Goal: Task Accomplishment & Management: Manage account settings

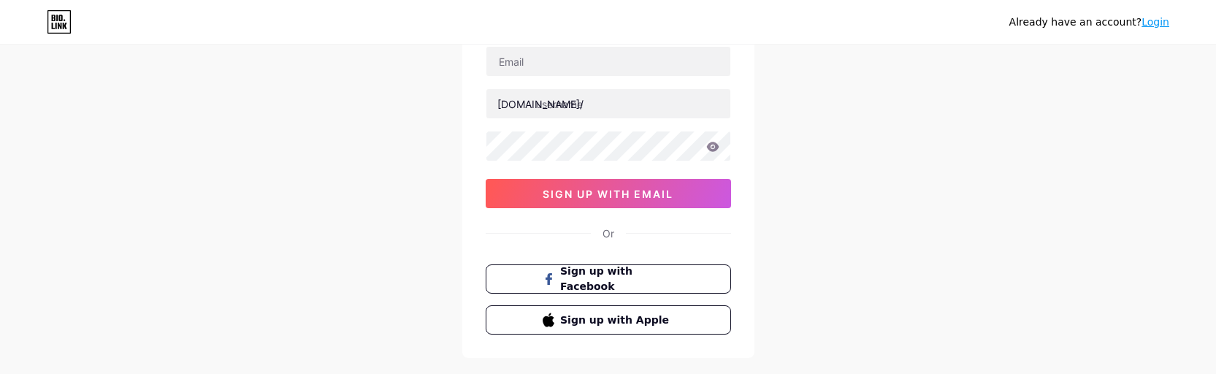
scroll to position [185, 0]
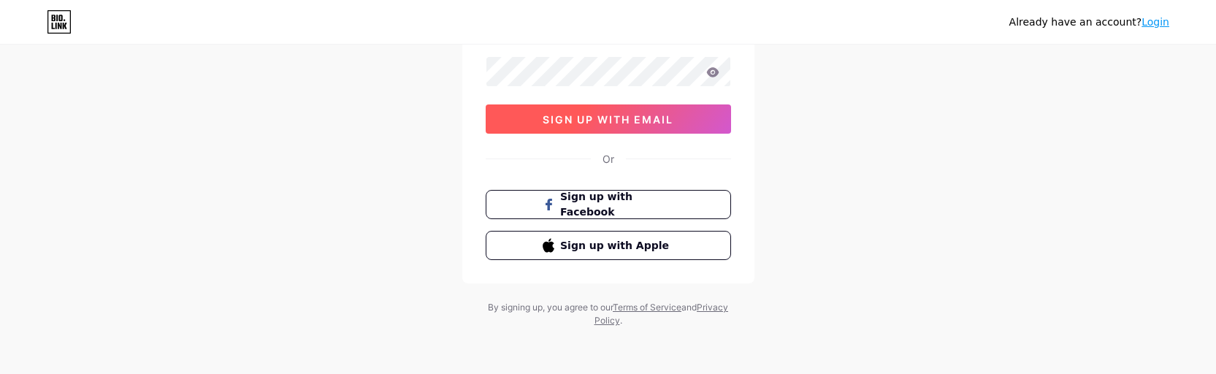
click at [669, 123] on span "sign up with email" at bounding box center [607, 119] width 131 height 12
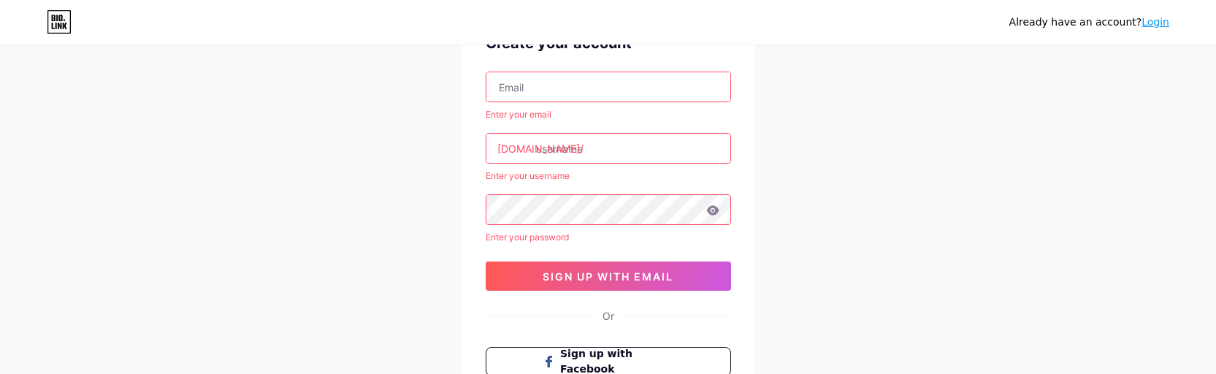
scroll to position [0, 0]
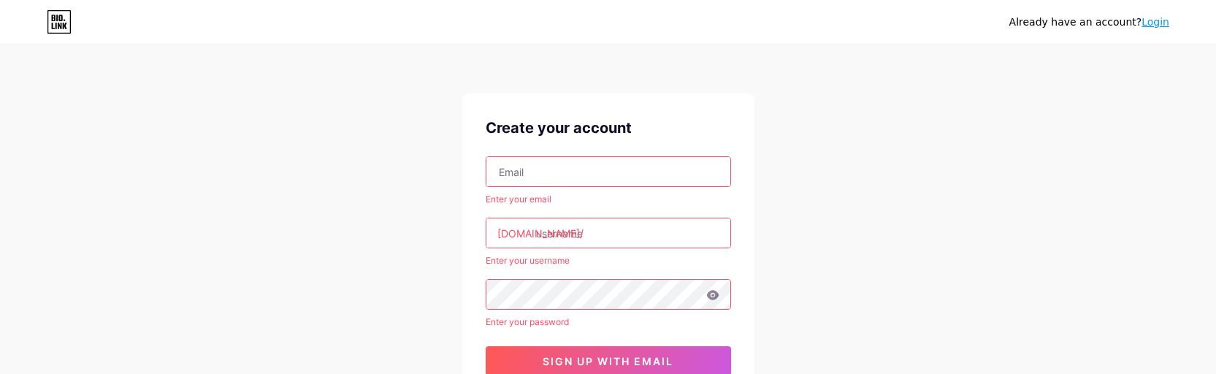
click at [612, 166] on input "text" at bounding box center [608, 171] width 244 height 29
click at [841, 193] on div "Already have an account? Login Create your account Enter your email bio.link/ E…" at bounding box center [608, 308] width 1216 height 616
click at [550, 167] on input "text" at bounding box center [608, 171] width 244 height 29
paste input "[EMAIL_ADDRESS][DOMAIN_NAME]"
type input "[EMAIL_ADDRESS][DOMAIN_NAME]"
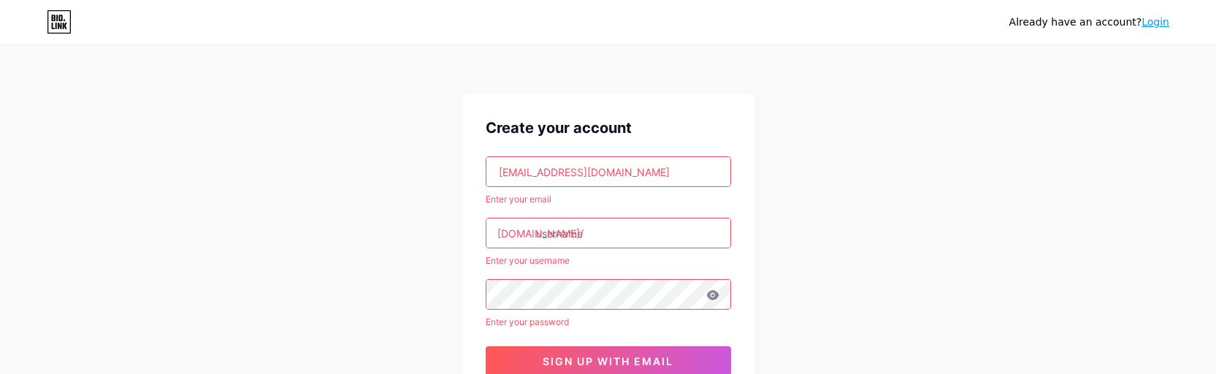
click at [598, 235] on input "text" at bounding box center [608, 232] width 244 height 29
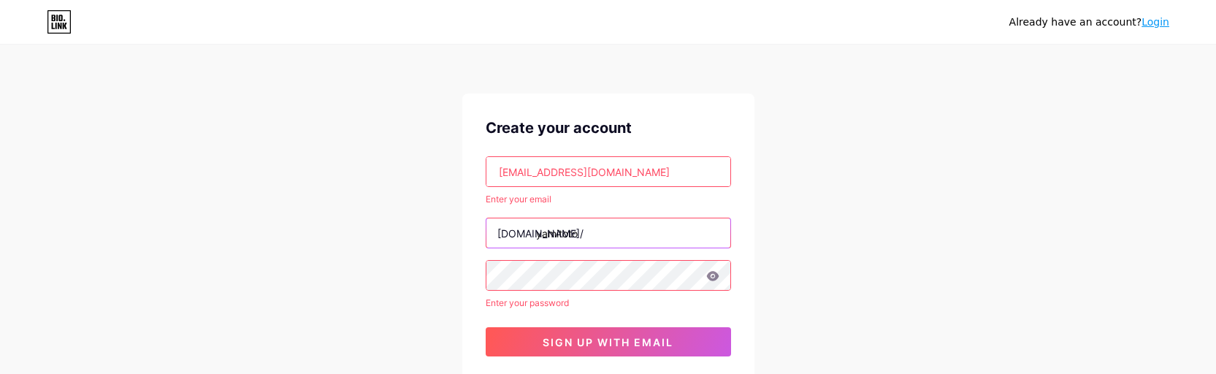
type input "yamitoto."
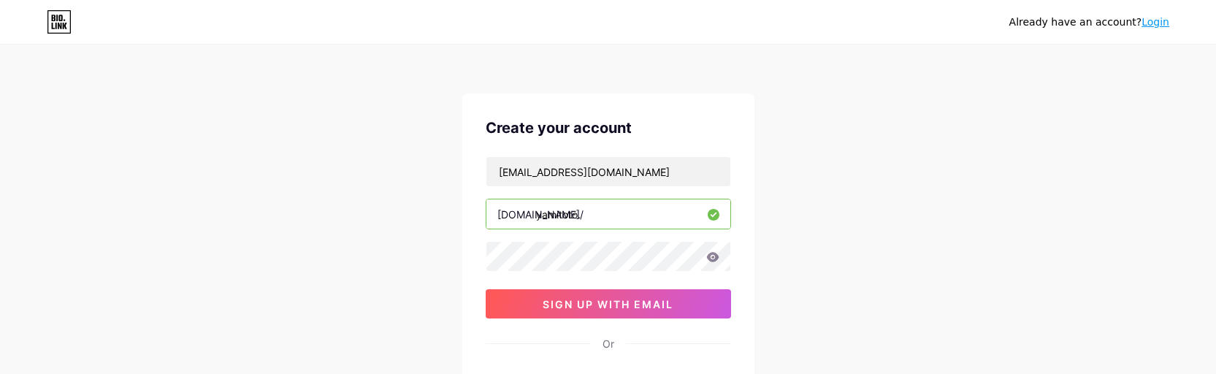
click at [610, 218] on input "yamitoto." at bounding box center [608, 213] width 244 height 29
type input "yamitotoku"
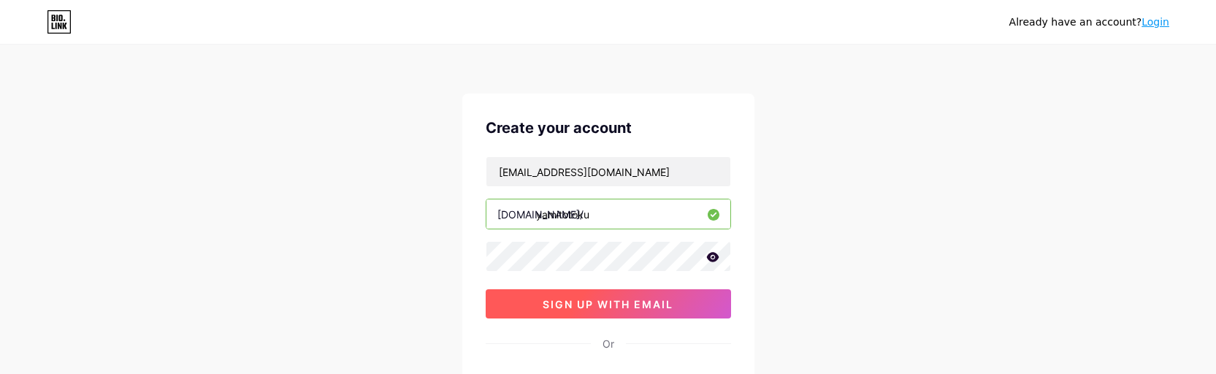
click at [602, 303] on span "sign up with email" at bounding box center [607, 304] width 131 height 12
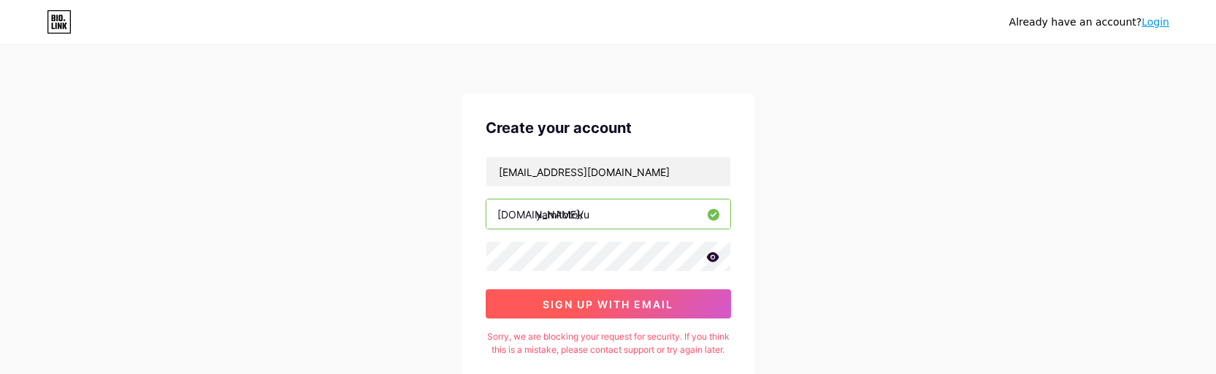
click at [648, 298] on span "sign up with email" at bounding box center [607, 304] width 131 height 12
click at [650, 304] on span "sign up with email" at bounding box center [607, 304] width 131 height 12
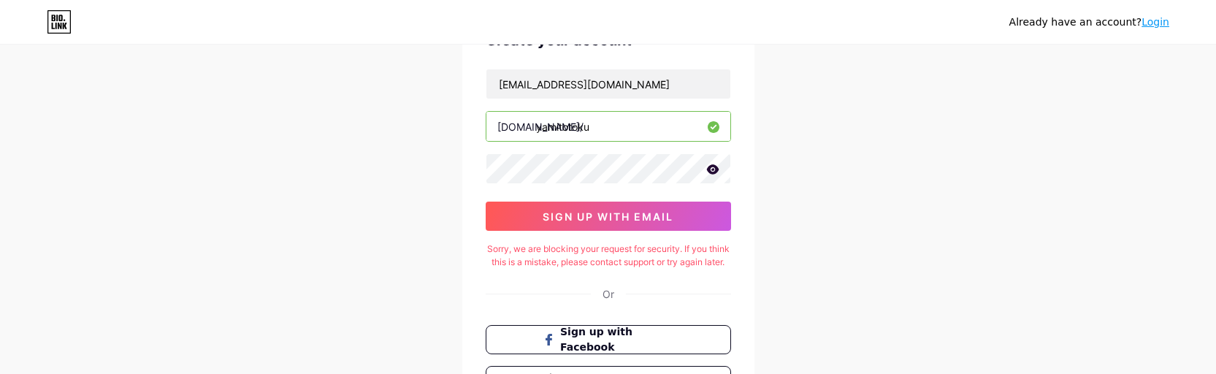
scroll to position [122, 0]
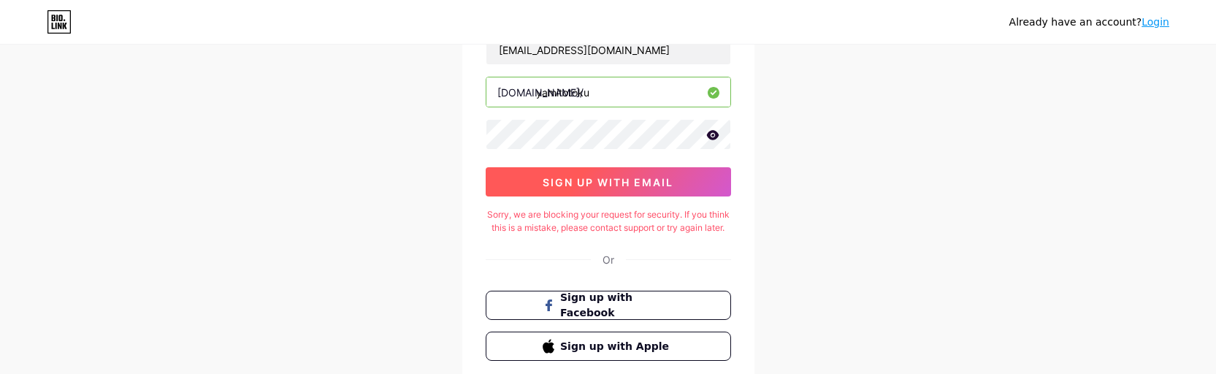
click at [699, 187] on button "sign up with email" at bounding box center [608, 181] width 245 height 29
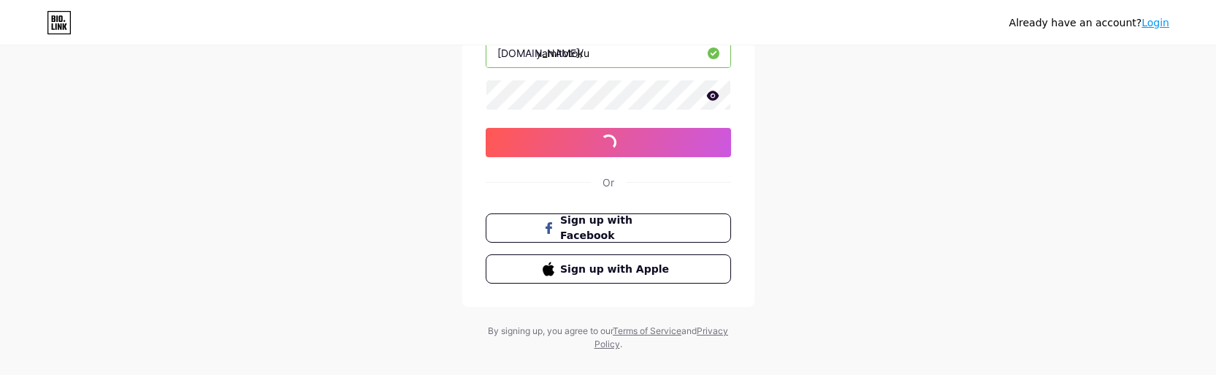
scroll to position [185, 0]
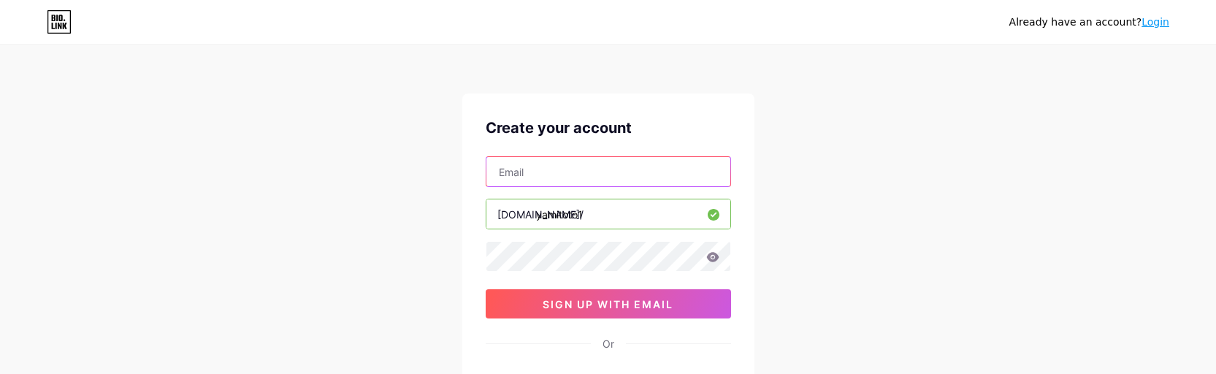
click at [618, 180] on input "text" at bounding box center [608, 171] width 244 height 29
click at [827, 163] on div "Already have an account? Login Create your account bio.link/ yamitoto1 03AFcWeA…" at bounding box center [608, 279] width 1216 height 559
click at [548, 168] on input "text" at bounding box center [608, 171] width 244 height 29
paste input "[EMAIL_ADDRESS][DOMAIN_NAME]"
type input "[EMAIL_ADDRESS][DOMAIN_NAME]"
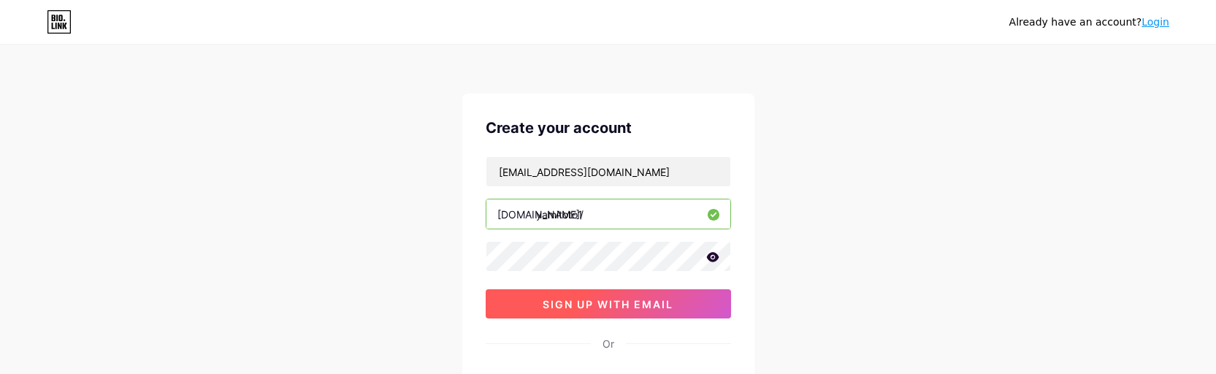
click at [574, 298] on span "sign up with email" at bounding box center [607, 304] width 131 height 12
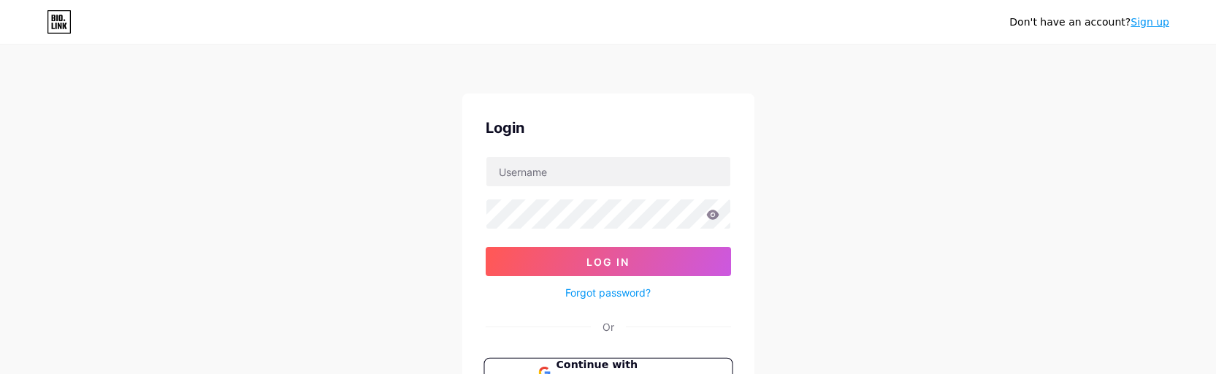
scroll to position [164, 0]
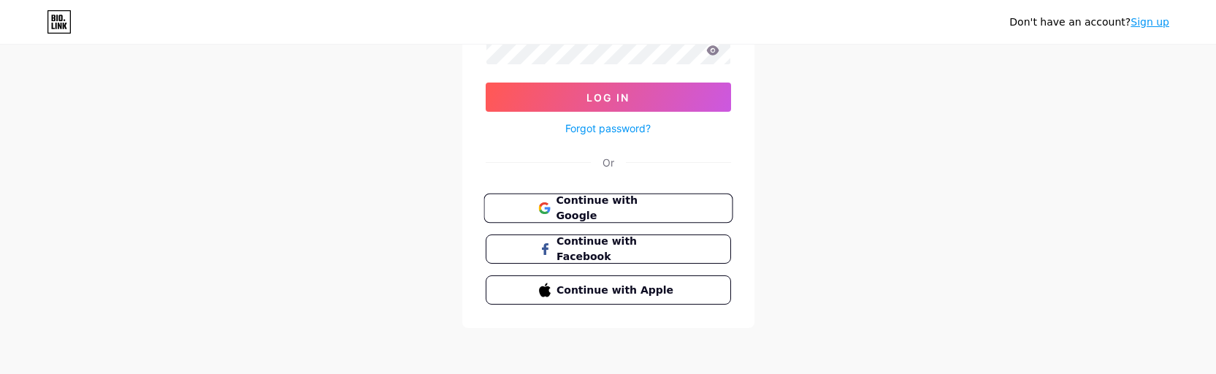
click at [641, 207] on span "Continue with Google" at bounding box center [617, 208] width 122 height 31
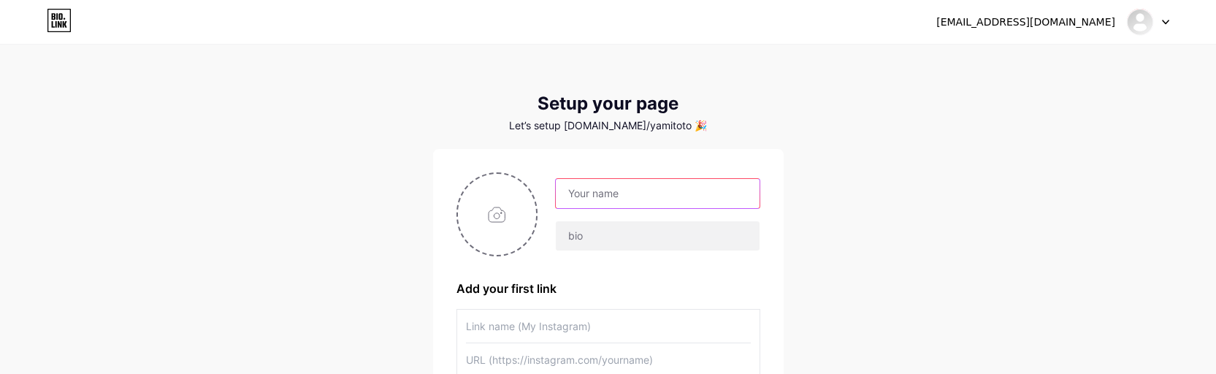
click at [653, 196] on input "text" at bounding box center [657, 193] width 203 height 29
type input "YAMITOTO"
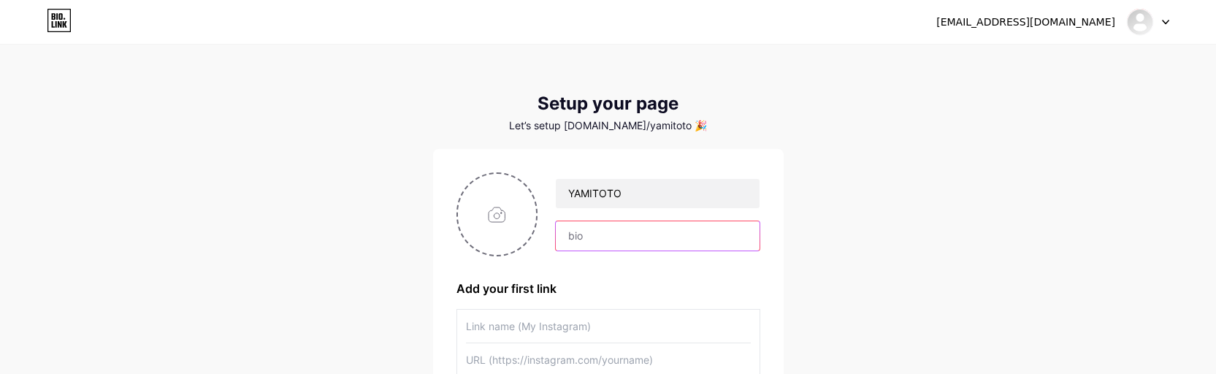
click at [591, 247] on input "text" at bounding box center [657, 235] width 203 height 29
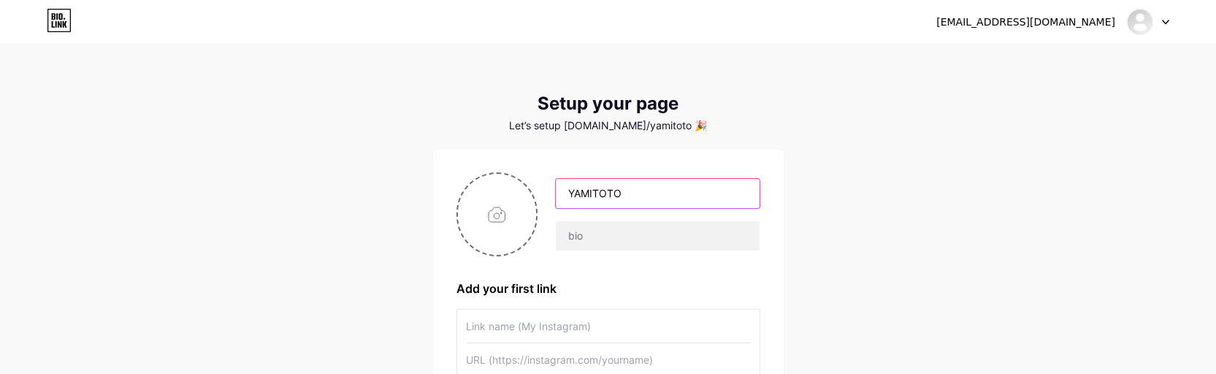
click at [664, 195] on input "YAMITOTO" at bounding box center [657, 193] width 203 height 29
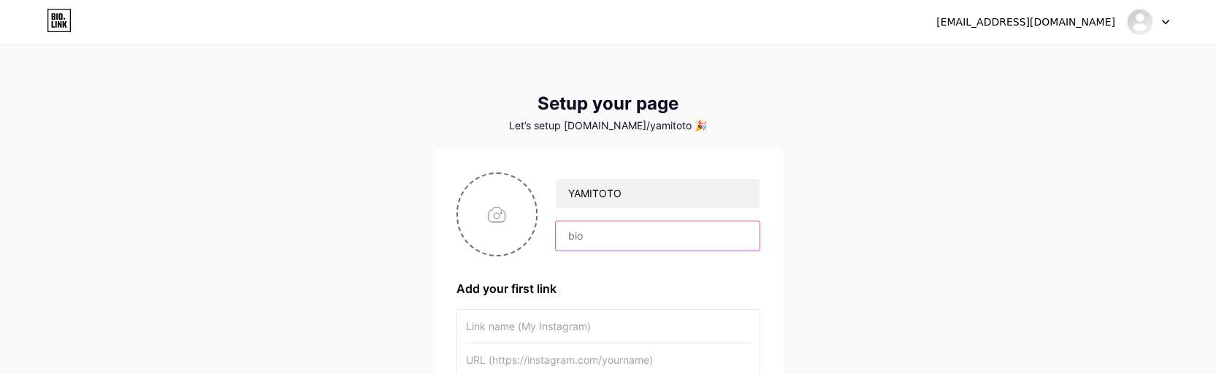
click at [592, 234] on input "text" at bounding box center [657, 235] width 203 height 29
type input "Situs Toto Togel & Slot Gacor"
click at [481, 210] on input "file" at bounding box center [497, 214] width 79 height 81
type input "C:\fakepath\300x300px.png"
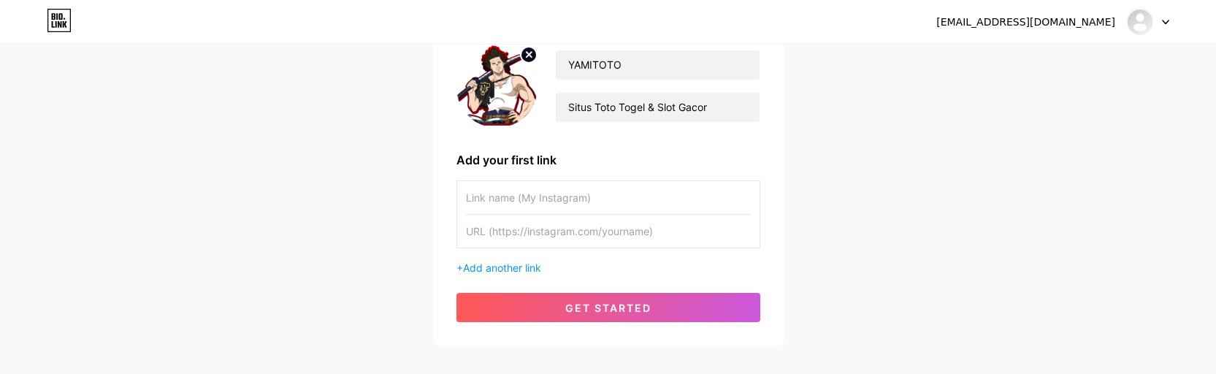
scroll to position [205, 0]
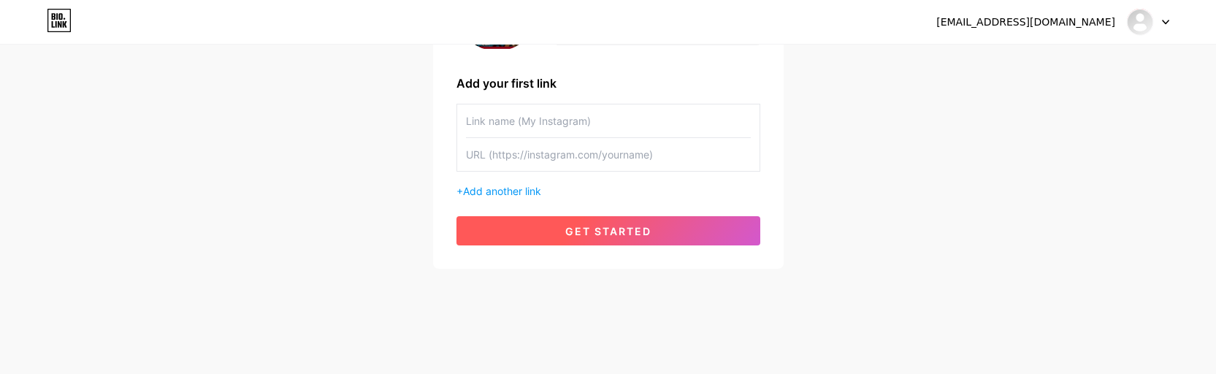
click at [680, 232] on button "get started" at bounding box center [608, 230] width 304 height 29
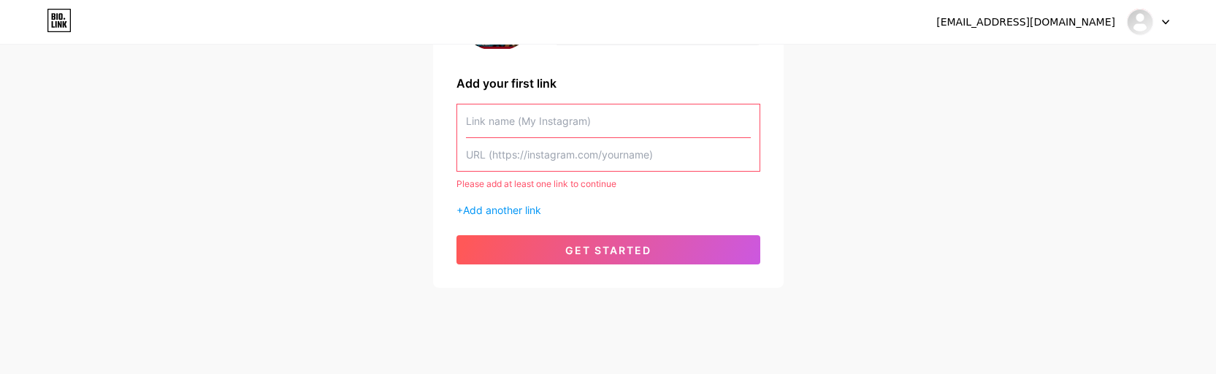
click at [678, 128] on input "text" at bounding box center [608, 120] width 285 height 33
click at [533, 208] on span "Add another link" at bounding box center [502, 210] width 78 height 12
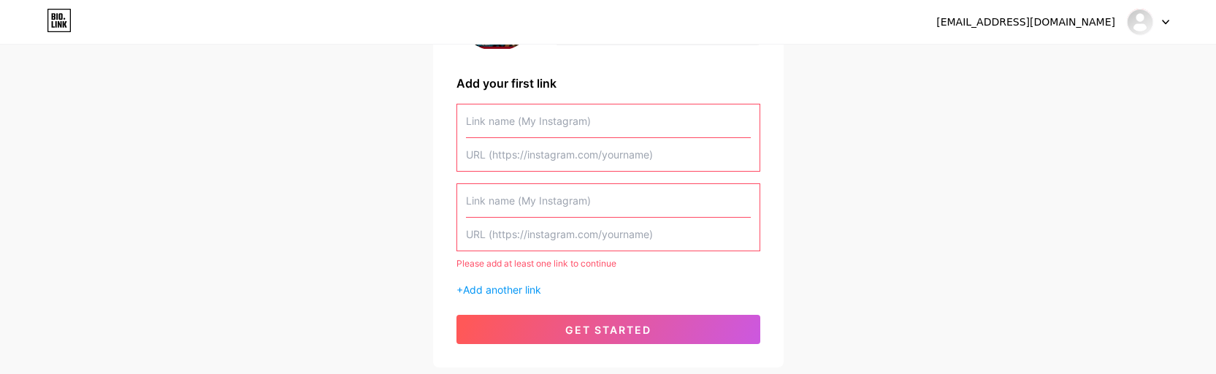
click at [524, 261] on div "Please add at least one link to continue" at bounding box center [608, 263] width 304 height 13
click at [573, 118] on input "text" at bounding box center [608, 120] width 285 height 33
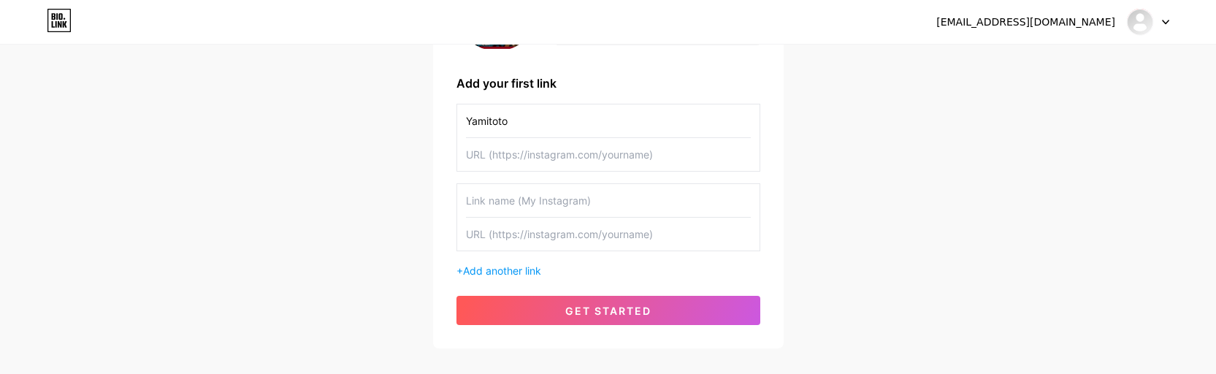
click at [573, 118] on input "Yamitoto" at bounding box center [608, 120] width 285 height 33
type input "YAMITOTO"
type input "`"
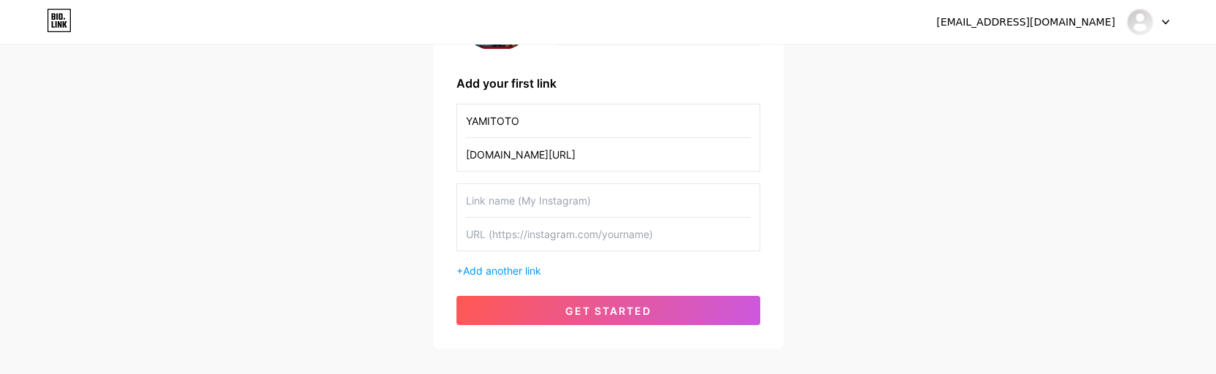
type input "[DOMAIN_NAME][URL]"
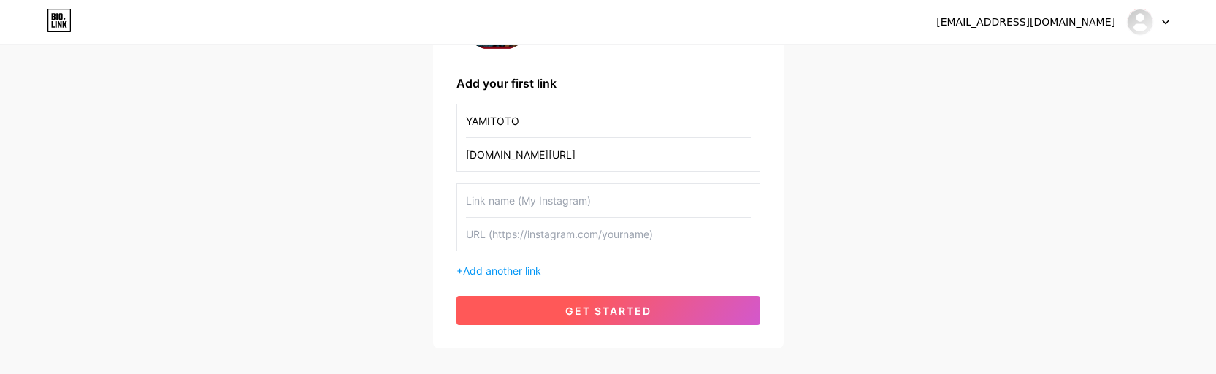
click at [652, 303] on button "get started" at bounding box center [608, 310] width 304 height 29
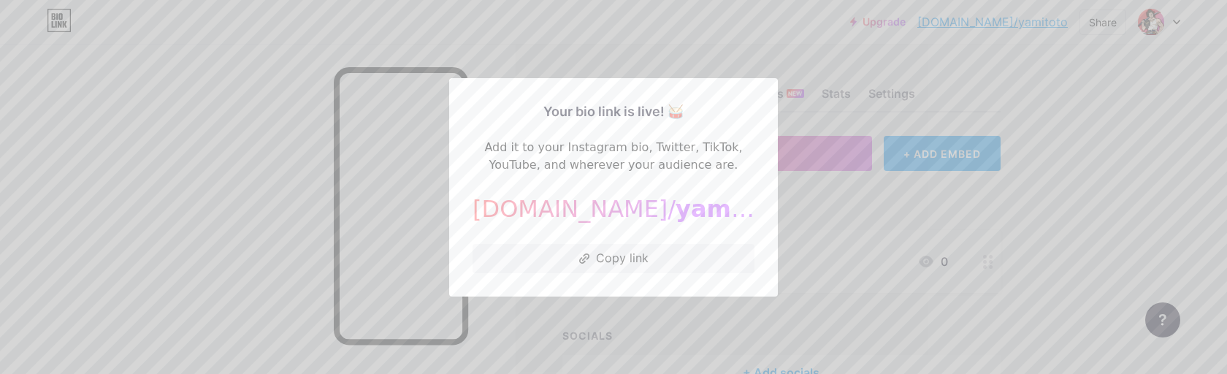
click at [1073, 197] on div at bounding box center [613, 187] width 1227 height 374
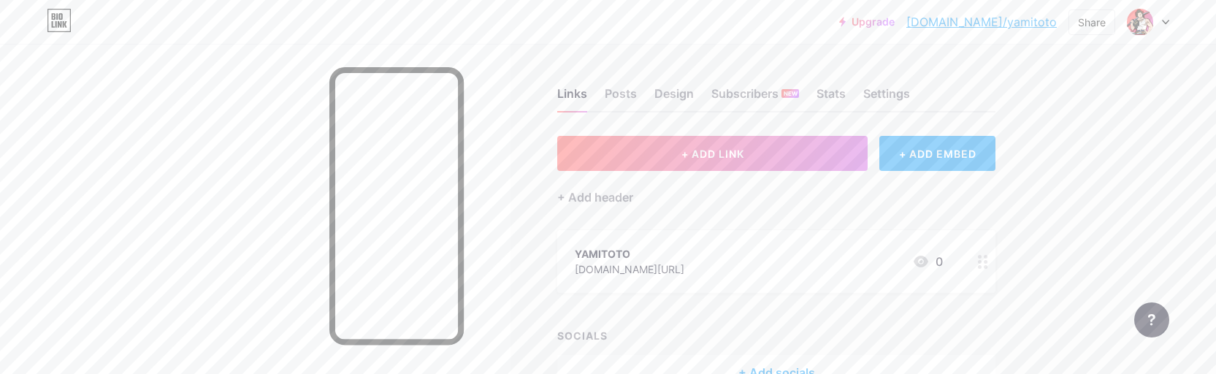
click at [667, 266] on div "[DOMAIN_NAME][URL]" at bounding box center [630, 268] width 110 height 15
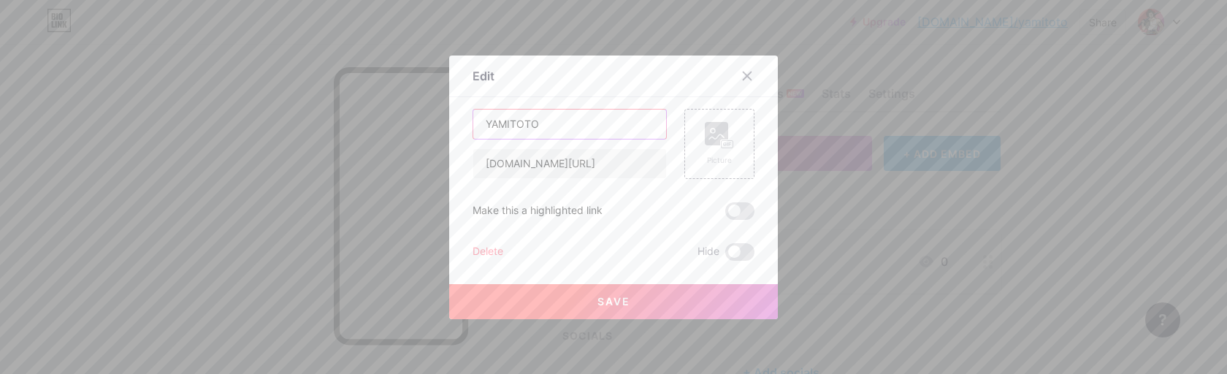
click at [590, 126] on input "YAMITOTO" at bounding box center [569, 124] width 193 height 29
click at [561, 129] on input "YAMITOTO" at bounding box center [569, 124] width 193 height 29
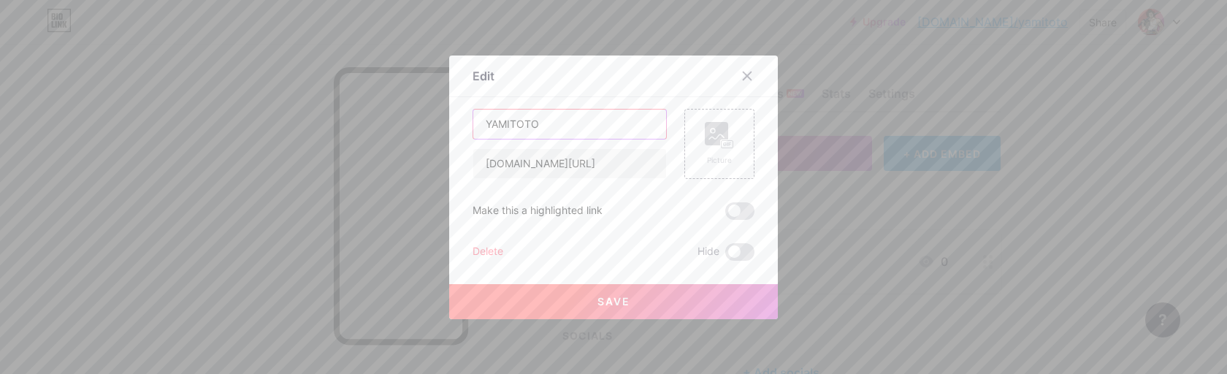
click at [561, 129] on input "YAMITOTO" at bounding box center [569, 124] width 193 height 29
type input "DAFTAR & LOGIN"
click at [583, 172] on input "[DOMAIN_NAME][URL]" at bounding box center [569, 163] width 193 height 29
click at [600, 160] on input "[DOMAIN_NAME][URL]" at bounding box center [569, 163] width 193 height 29
paste input "[URL][DOMAIN_NAME]"
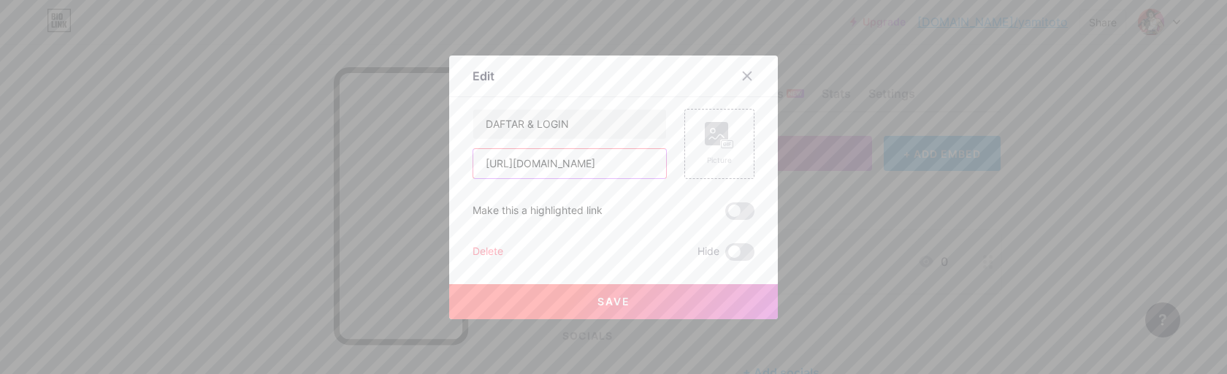
scroll to position [0, 69]
type input "[URL][DOMAIN_NAME]"
click at [678, 288] on button "Save" at bounding box center [613, 301] width 329 height 35
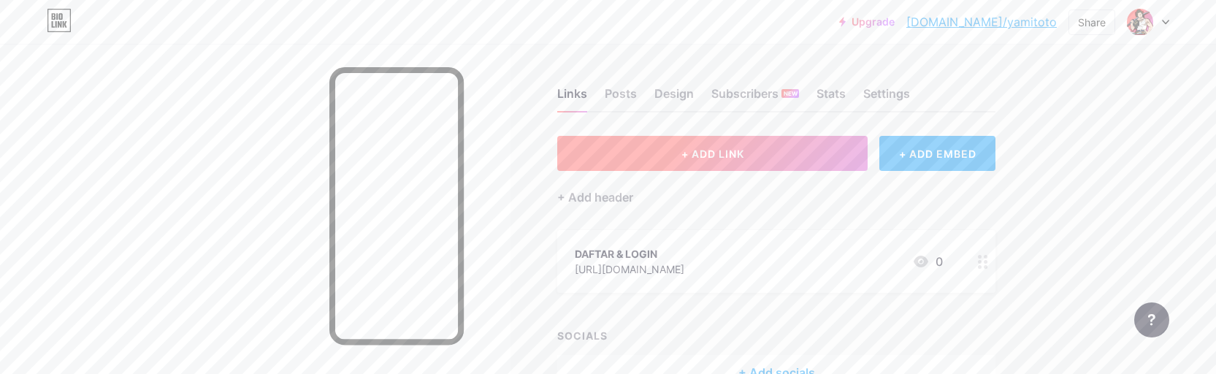
click at [713, 163] on button "+ ADD LINK" at bounding box center [712, 153] width 310 height 35
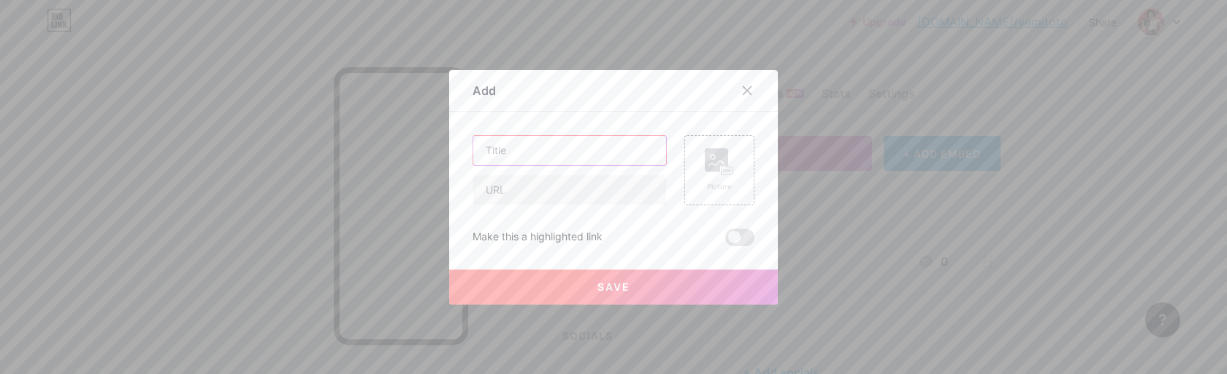
click at [516, 145] on input "text" at bounding box center [569, 150] width 193 height 29
type input "Link Alternatif"
click at [544, 191] on input "text" at bounding box center [569, 189] width 193 height 29
paste input "[URL][DOMAIN_NAME]"
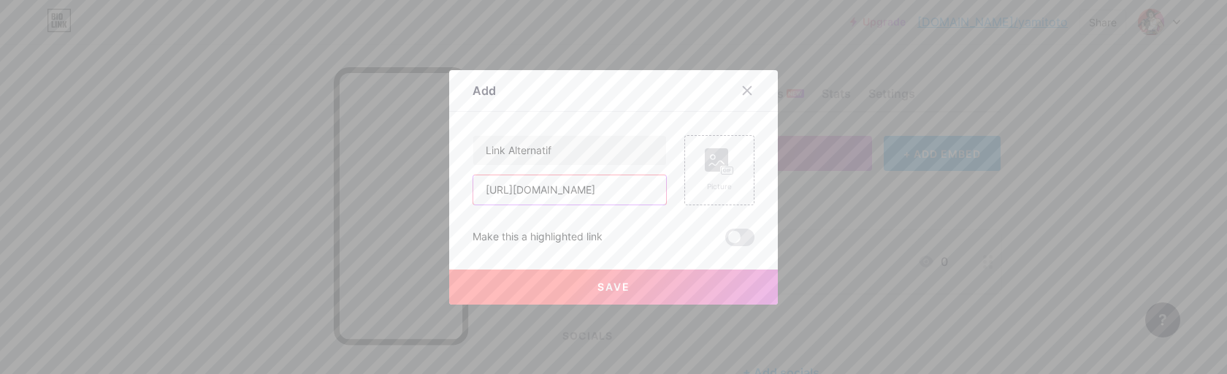
type input "[URL][DOMAIN_NAME]"
click at [682, 275] on button "Save" at bounding box center [613, 286] width 329 height 35
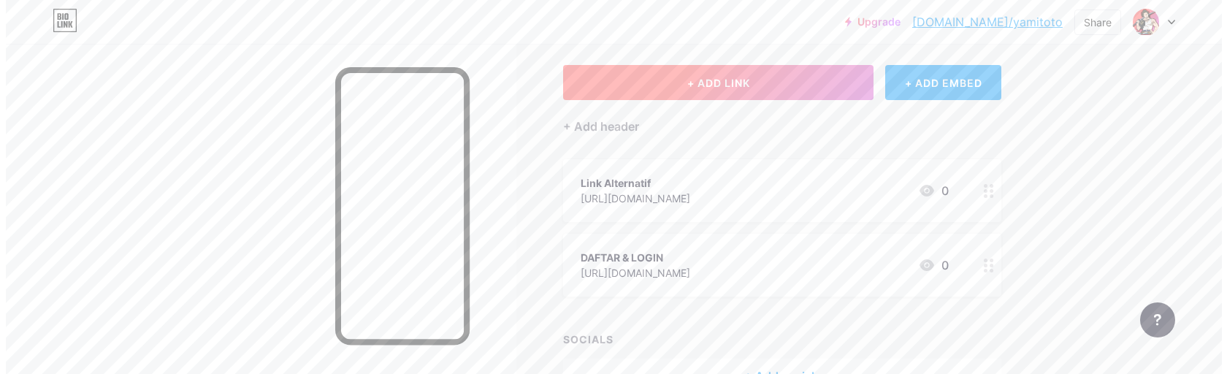
scroll to position [0, 0]
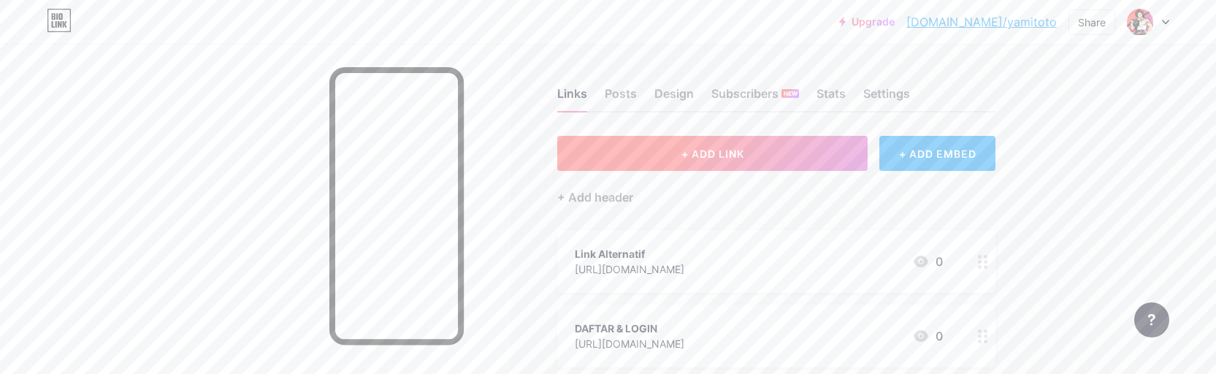
click at [715, 154] on span "+ ADD LINK" at bounding box center [712, 153] width 63 height 12
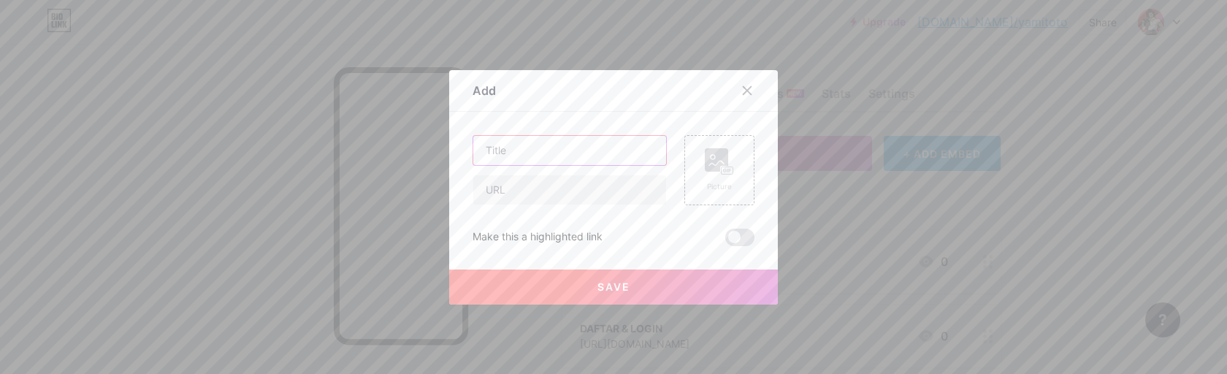
click at [535, 150] on input "text" at bounding box center [569, 150] width 193 height 29
type input "RTP SLOT 99%"
drag, startPoint x: 507, startPoint y: 189, endPoint x: 527, endPoint y: 191, distance: 20.6
click at [507, 189] on input "text" at bounding box center [569, 189] width 193 height 29
paste input "[URL][DOMAIN_NAME]"
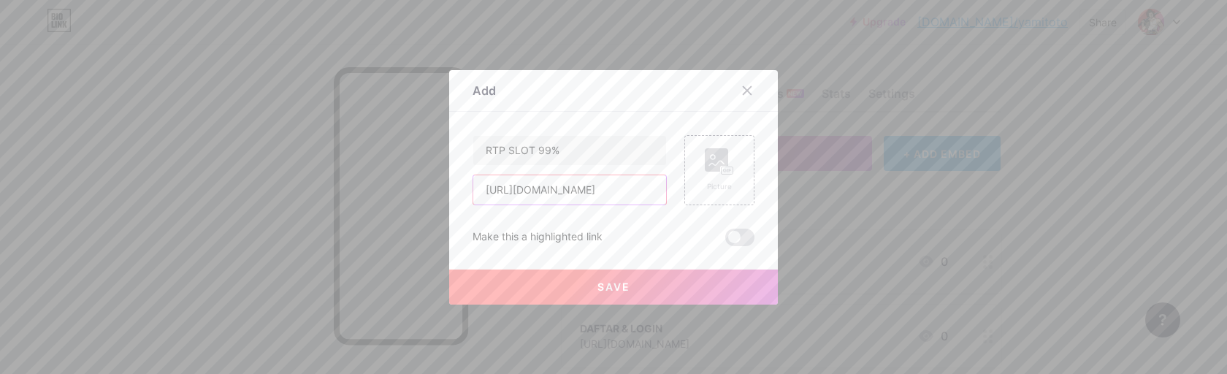
scroll to position [0, 7]
type input "[URL][DOMAIN_NAME]"
click at [648, 286] on button "Save" at bounding box center [613, 286] width 329 height 35
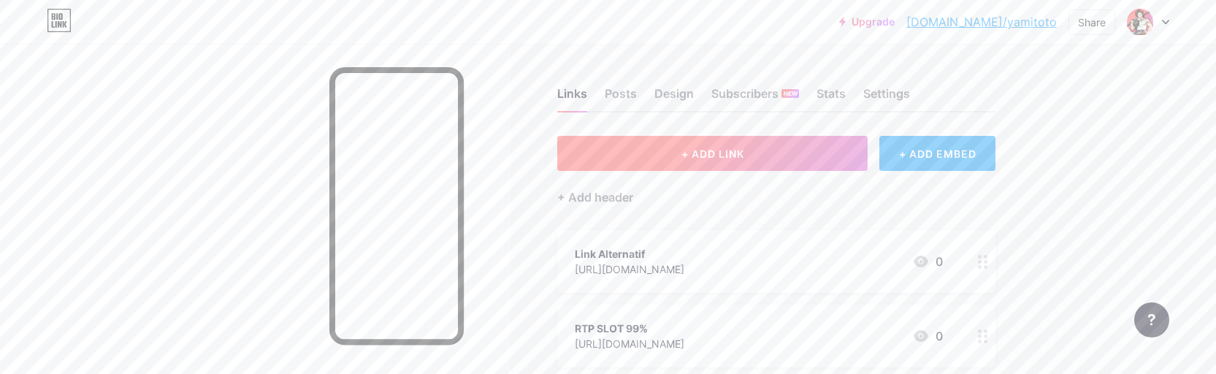
click at [772, 162] on button "+ ADD LINK" at bounding box center [712, 153] width 310 height 35
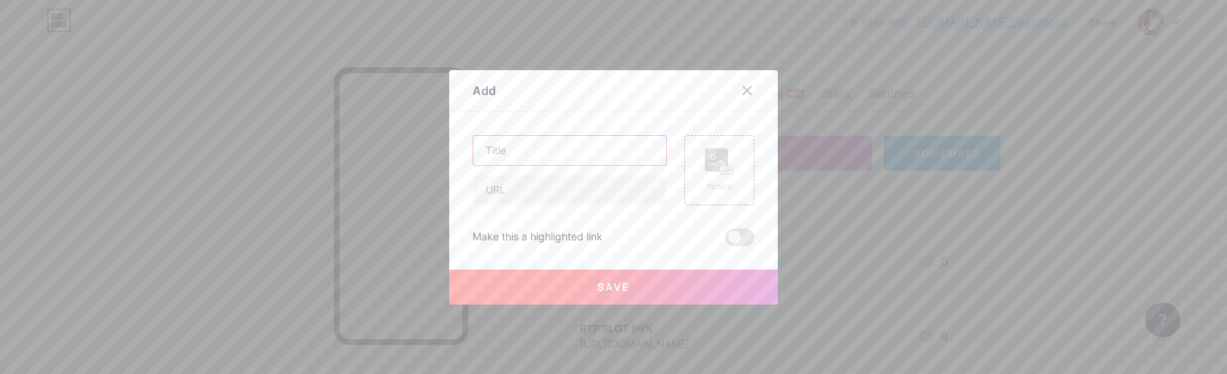
click at [556, 153] on input "text" at bounding box center [569, 150] width 193 height 29
type input "LIVECHAT"
click at [564, 185] on input "text" at bounding box center [569, 189] width 193 height 29
paste input "[URL][DOMAIN_NAME]?"
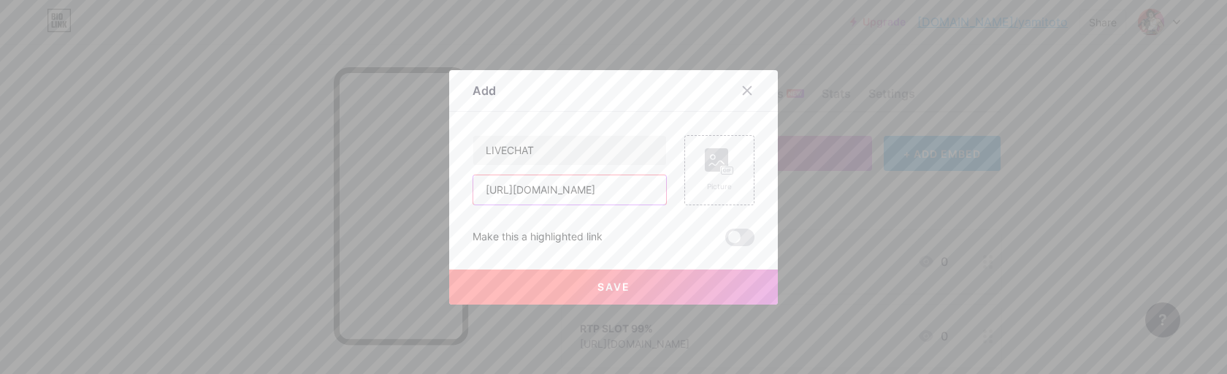
type input "[URL][DOMAIN_NAME]"
click at [653, 288] on button "Save" at bounding box center [613, 286] width 329 height 35
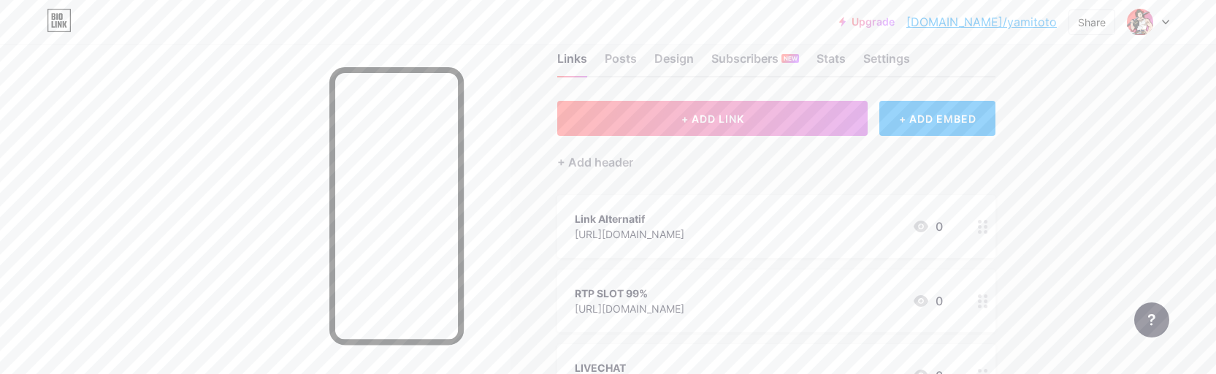
scroll to position [0, 0]
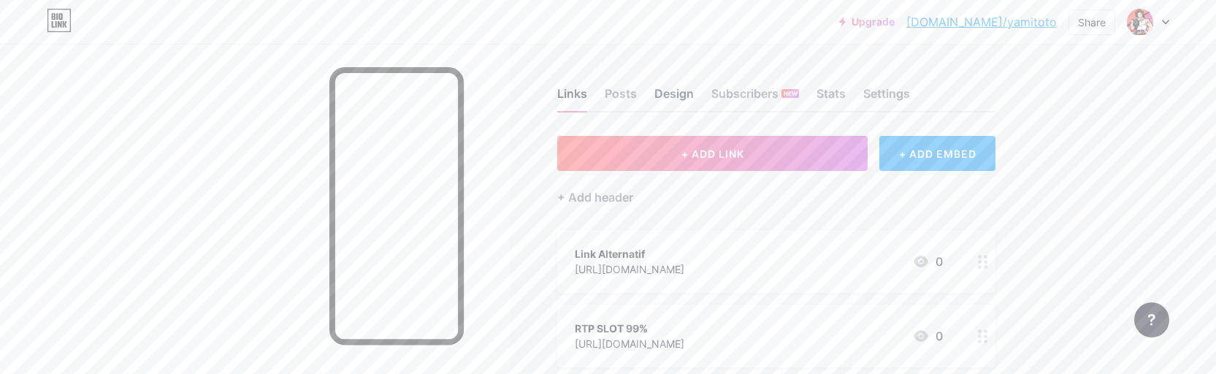
click at [682, 91] on div "Design" at bounding box center [673, 98] width 39 height 26
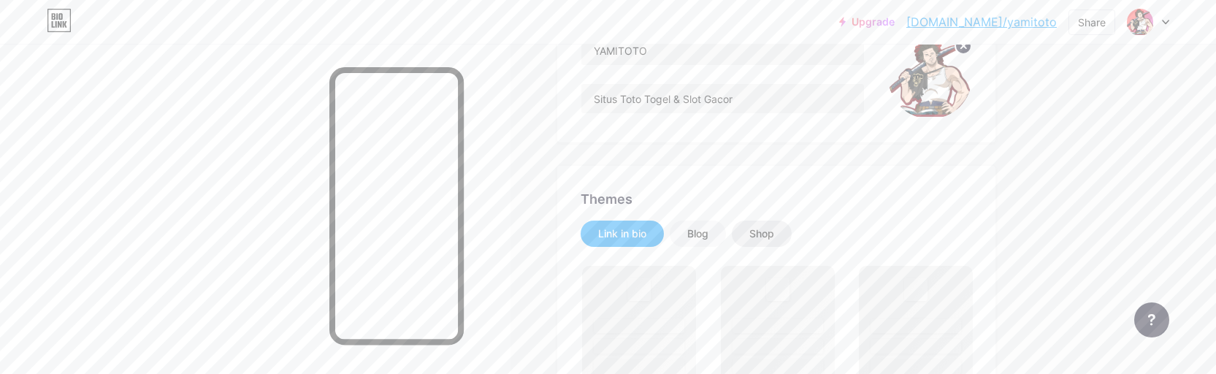
scroll to position [243, 0]
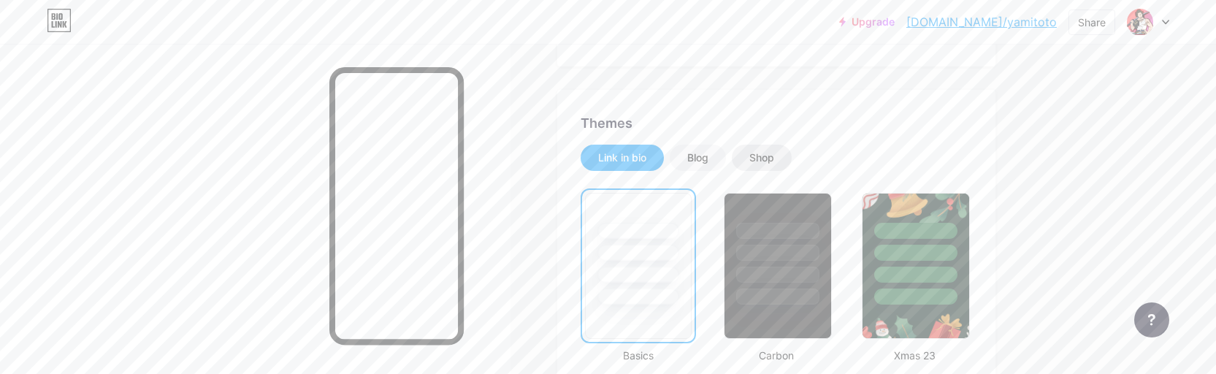
drag, startPoint x: 701, startPoint y: 151, endPoint x: 746, endPoint y: 160, distance: 46.1
click at [701, 151] on div "Blog" at bounding box center [697, 157] width 21 height 15
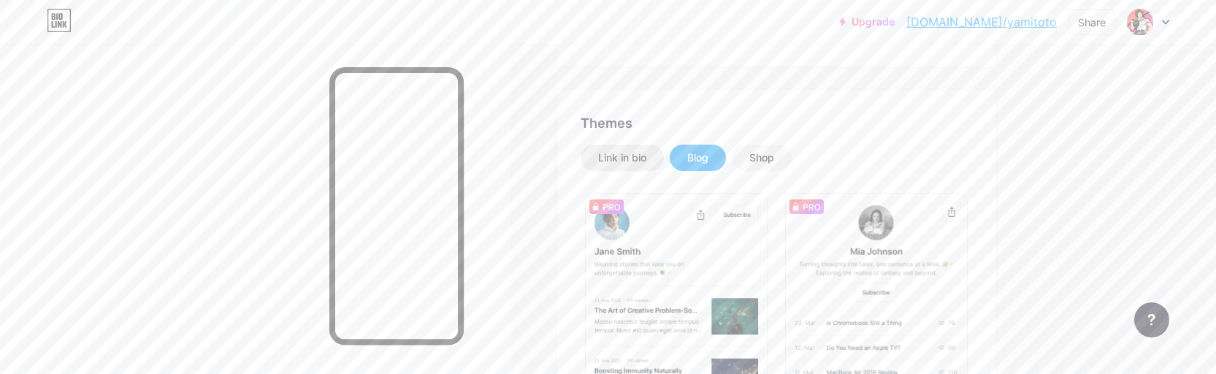
click at [632, 156] on div "Link in bio" at bounding box center [622, 157] width 48 height 15
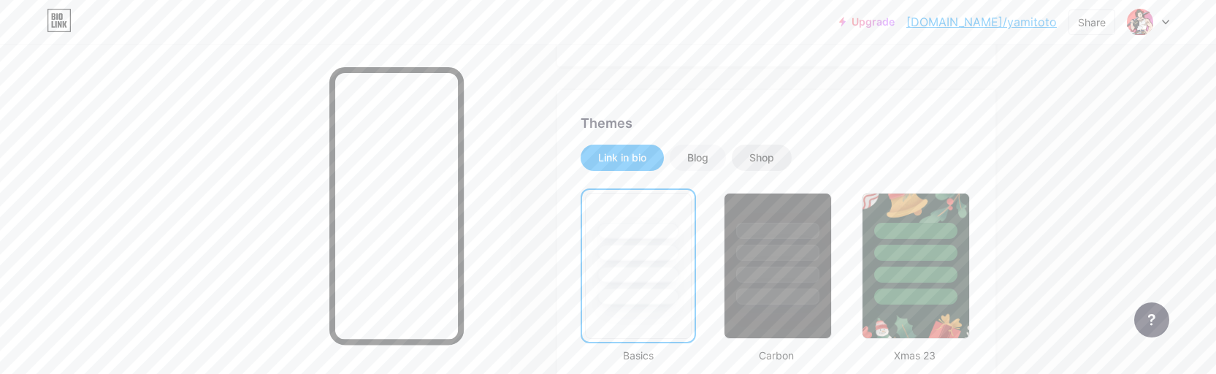
click at [772, 160] on div "Shop" at bounding box center [761, 157] width 25 height 15
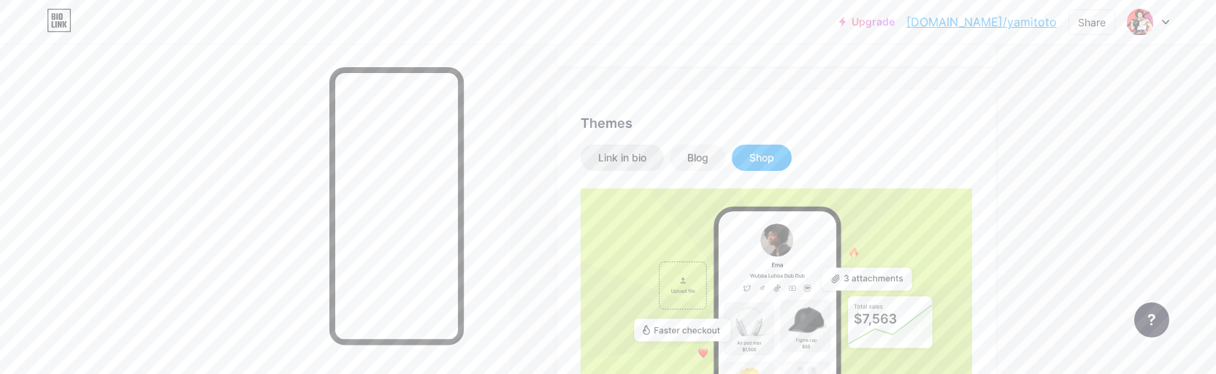
click at [629, 161] on div "Link in bio" at bounding box center [622, 157] width 48 height 15
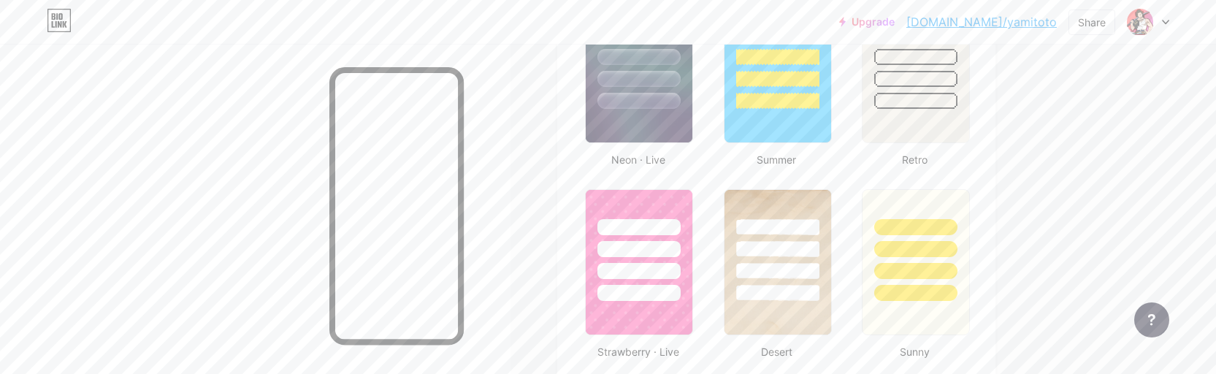
scroll to position [889, 0]
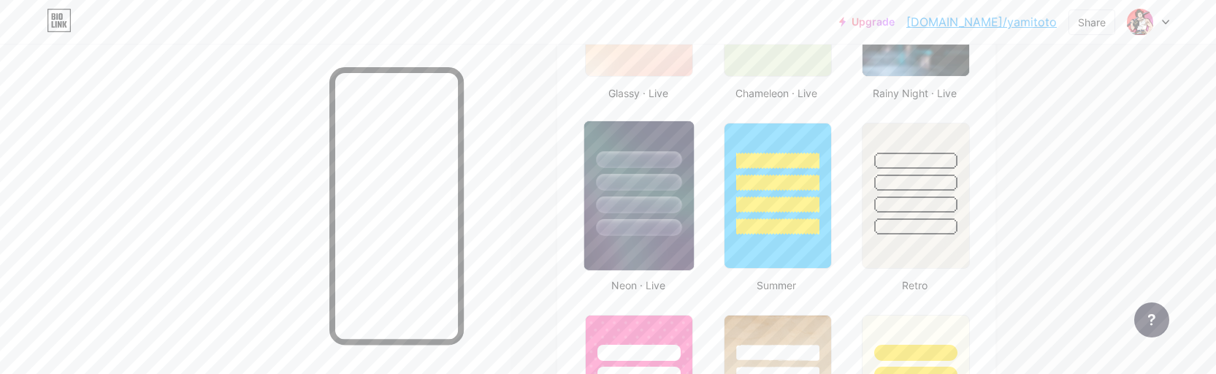
click at [641, 207] on div at bounding box center [639, 204] width 85 height 17
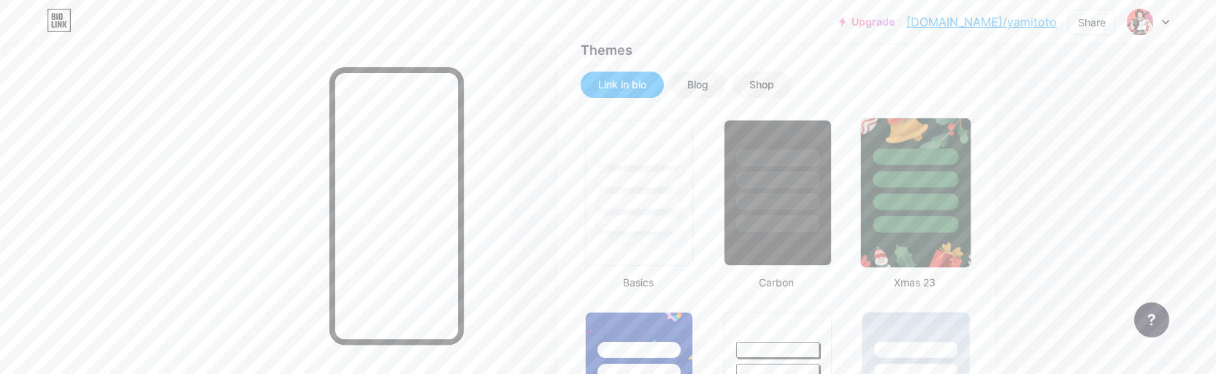
scroll to position [281, 0]
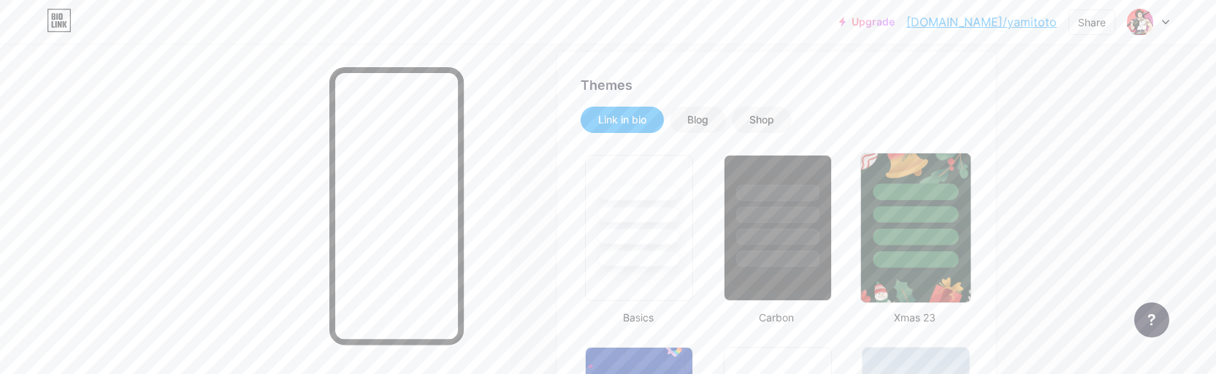
click at [926, 244] on div at bounding box center [915, 237] width 85 height 17
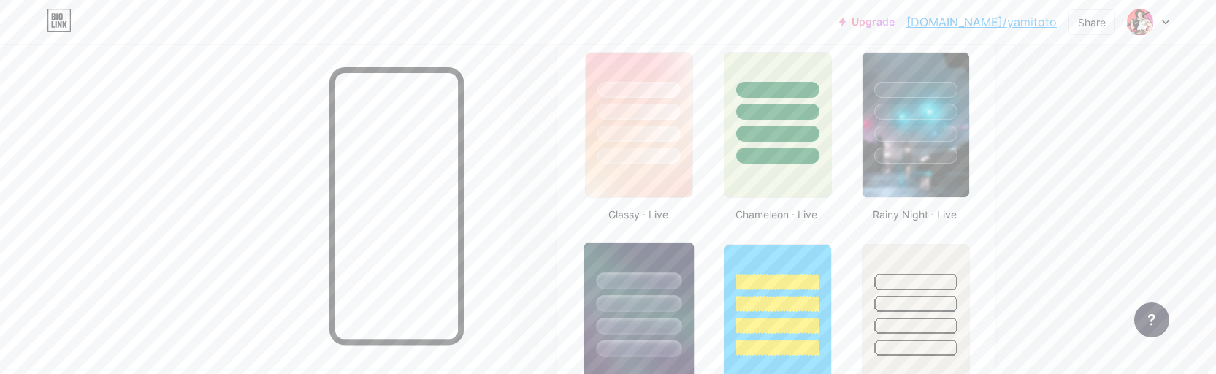
scroll to position [1011, 0]
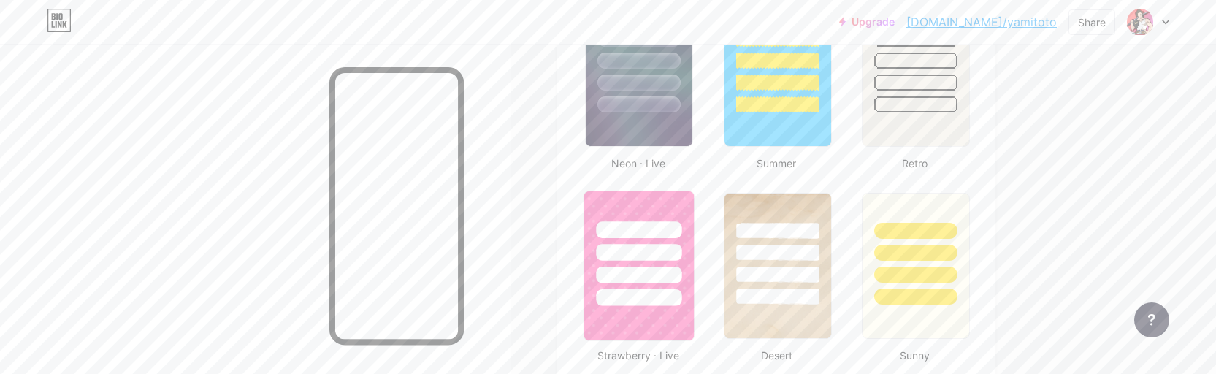
click at [667, 261] on div at bounding box center [639, 248] width 110 height 115
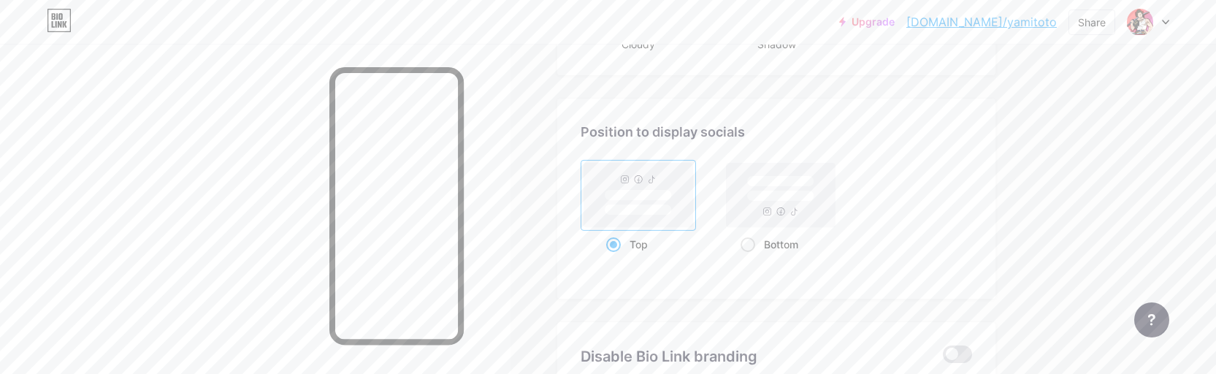
scroll to position [1863, 0]
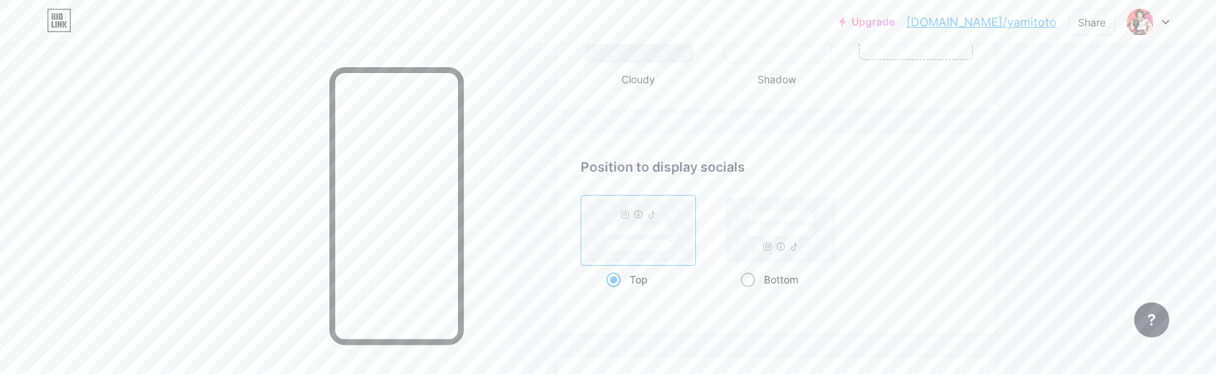
click at [755, 278] on span at bounding box center [747, 279] width 15 height 15
click at [750, 293] on input "Bottom" at bounding box center [744, 297] width 9 height 9
radio input "true"
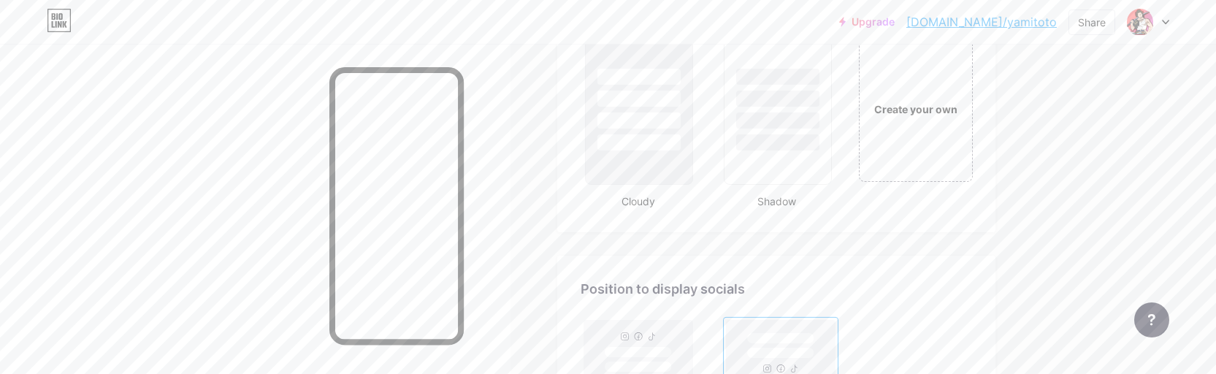
scroll to position [2106, 0]
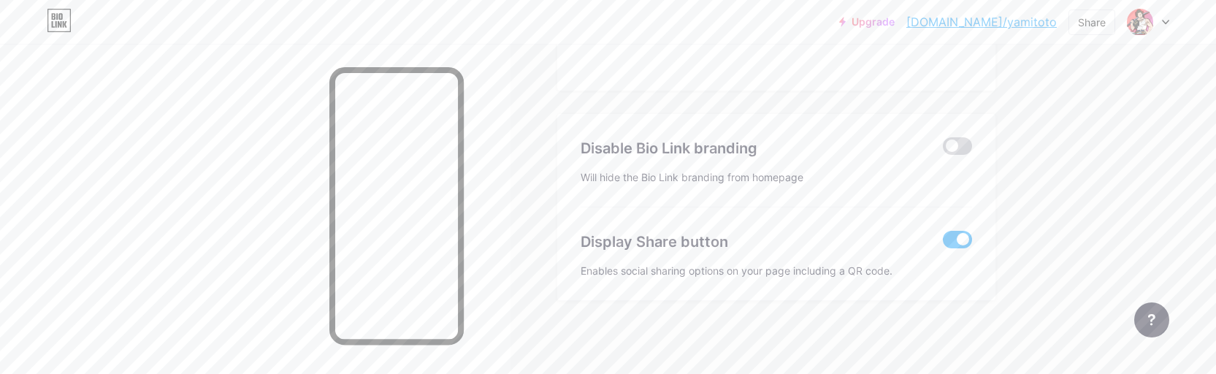
click at [972, 151] on span at bounding box center [957, 146] width 29 height 18
click at [943, 150] on input "checkbox" at bounding box center [943, 150] width 0 height 0
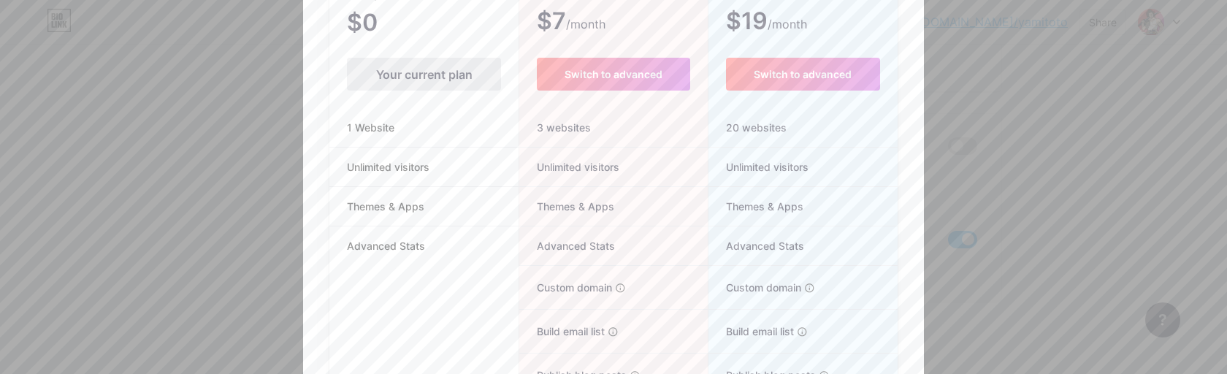
click at [1130, 99] on div at bounding box center [613, 187] width 1227 height 374
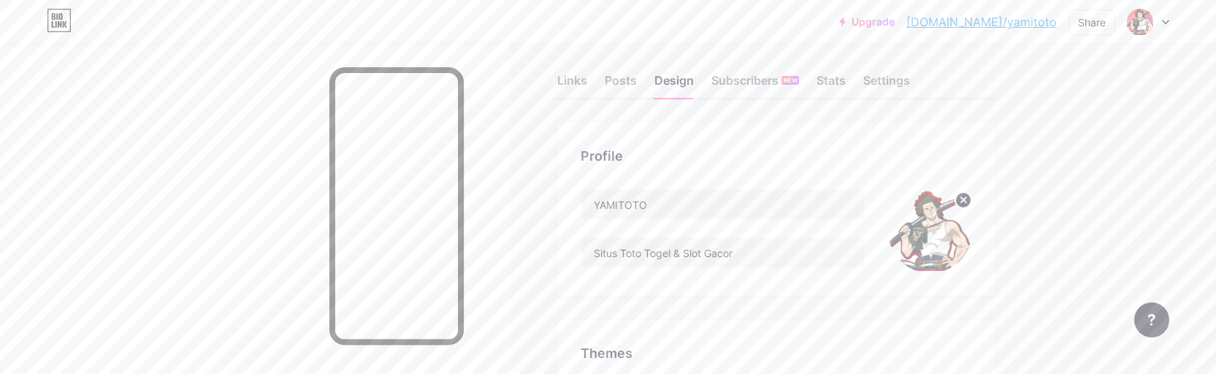
scroll to position [0, 0]
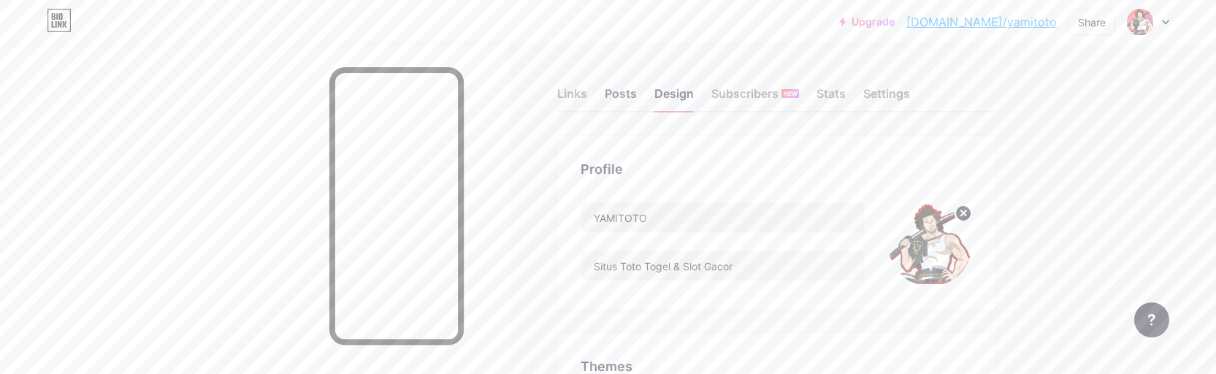
click at [632, 102] on div "Posts" at bounding box center [621, 98] width 32 height 26
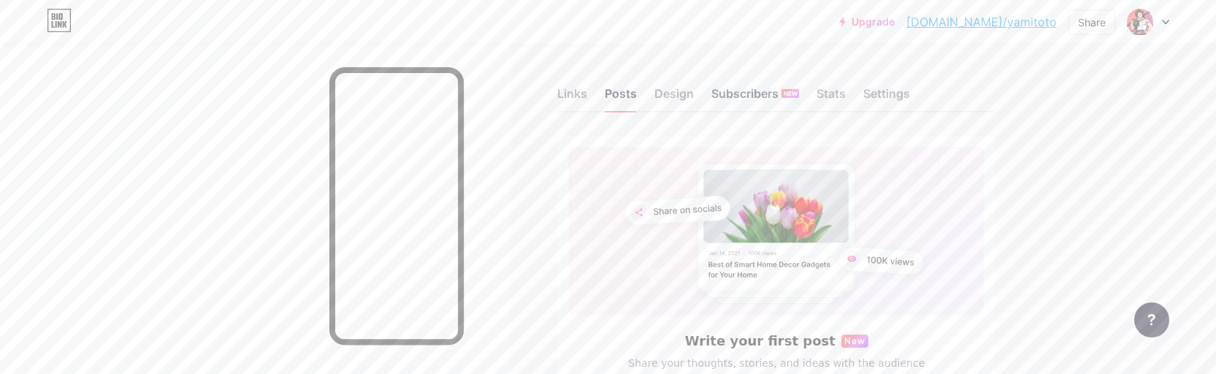
click at [779, 103] on div "Subscribers NEW" at bounding box center [755, 98] width 88 height 26
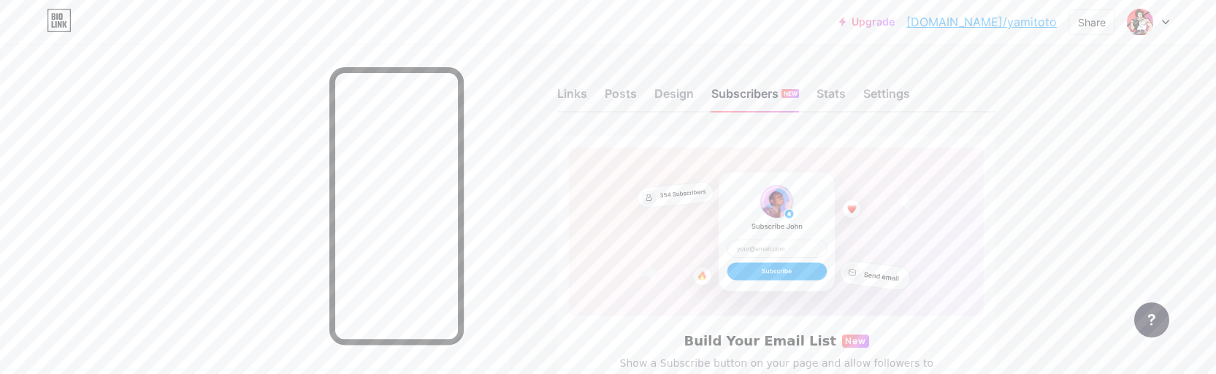
click at [851, 94] on div "Links Posts Design Subscribers NEW Stats Settings" at bounding box center [776, 86] width 438 height 51
click at [844, 99] on div "Stats" at bounding box center [830, 98] width 29 height 26
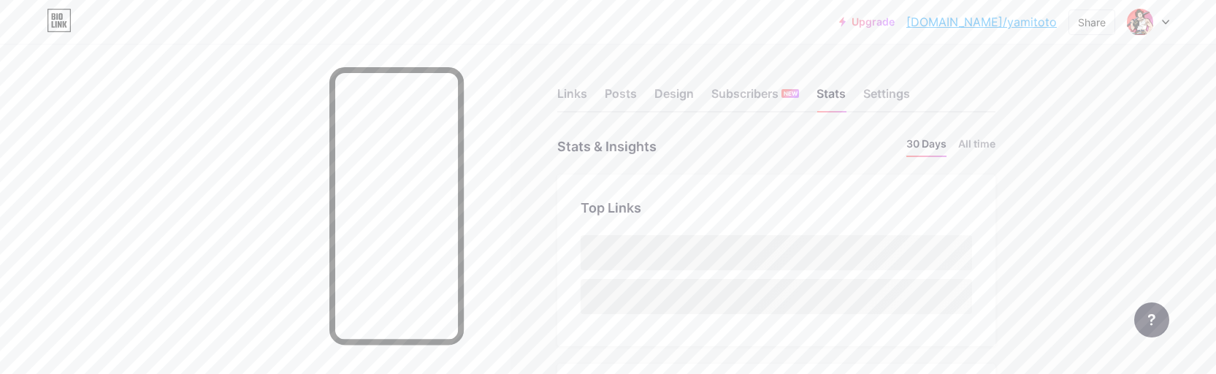
scroll to position [374, 1216]
click at [903, 93] on div "Settings" at bounding box center [886, 98] width 47 height 26
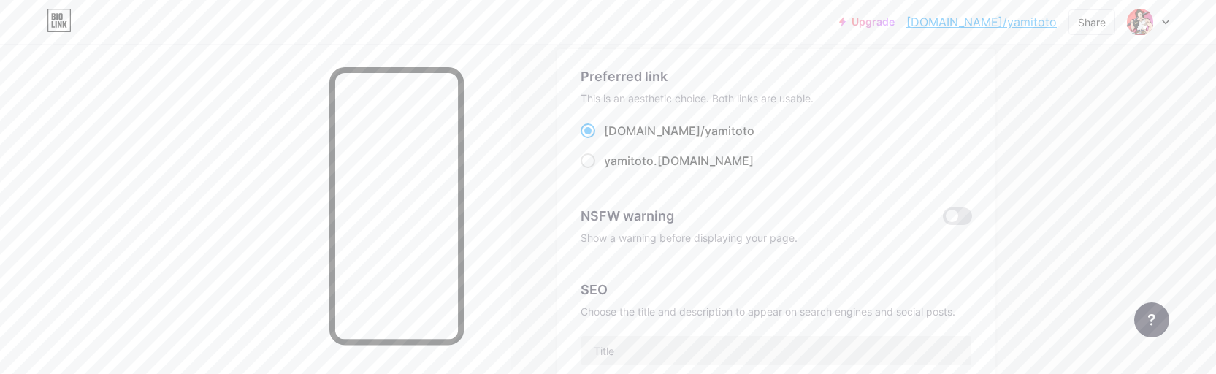
scroll to position [122, 0]
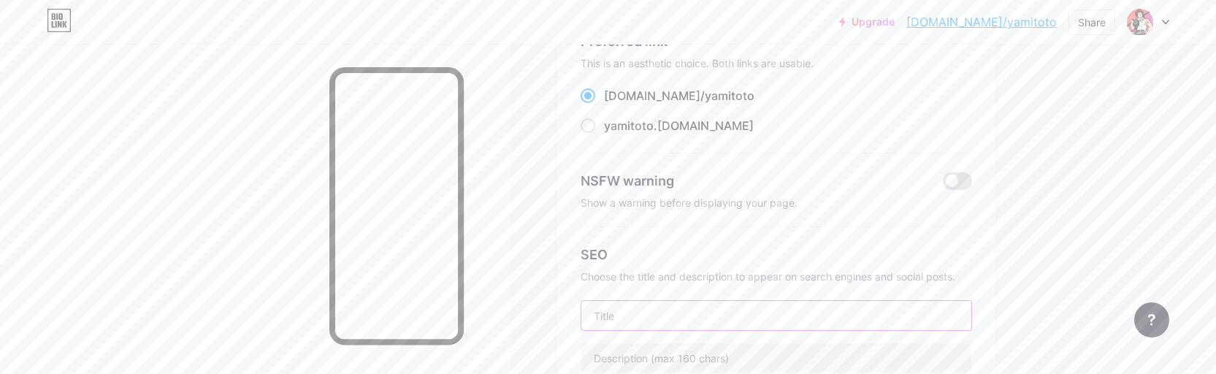
click at [640, 321] on input "text" at bounding box center [776, 315] width 390 height 29
type input "YAMITOTO"
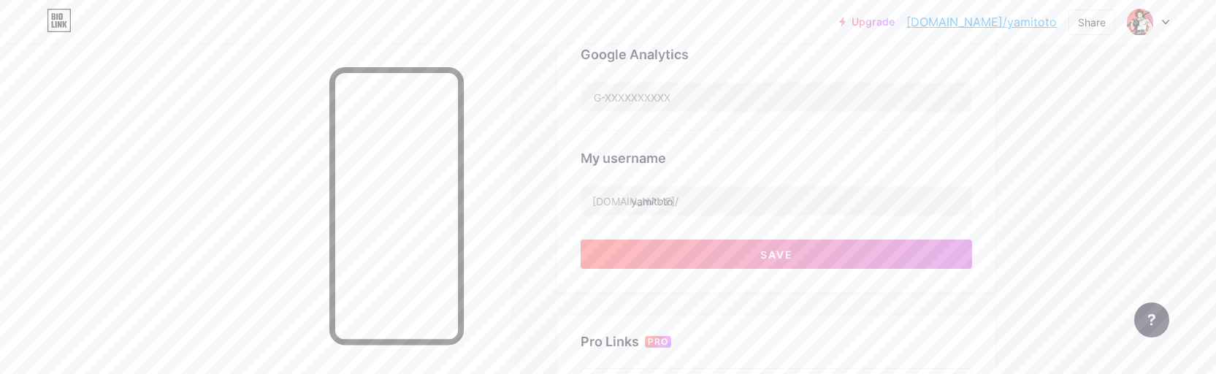
scroll to position [487, 0]
type input "SITUS TOTO TOGEL & LINK SLOT GACOR"
click at [783, 200] on input "yamitoto" at bounding box center [776, 199] width 390 height 29
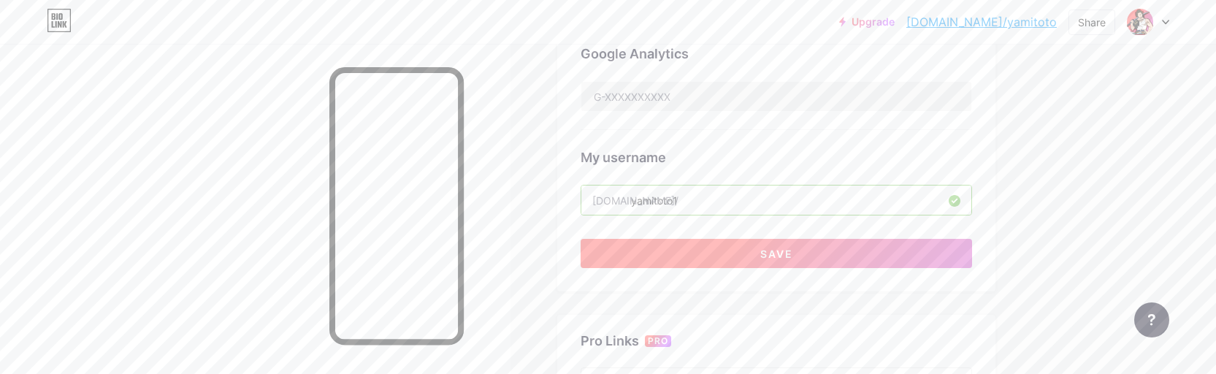
type input "yamitoto1"
click at [797, 253] on button "Save" at bounding box center [775, 253] width 391 height 29
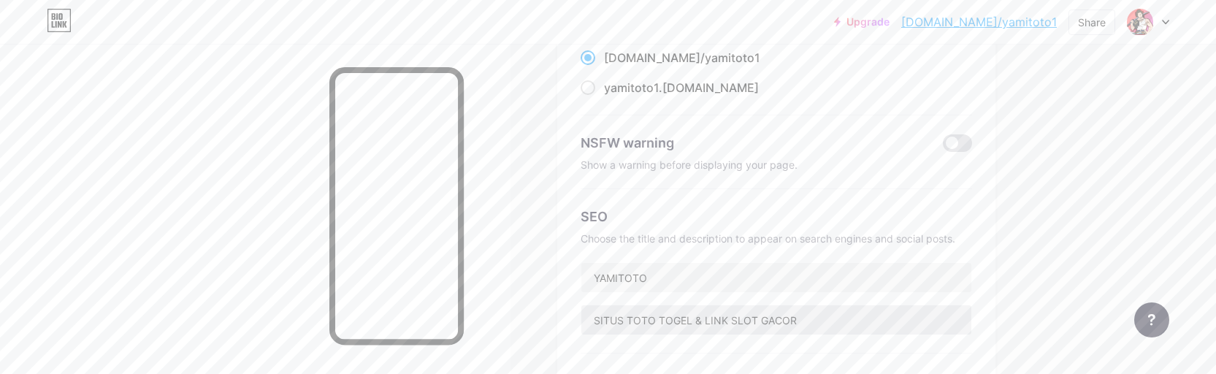
scroll to position [0, 0]
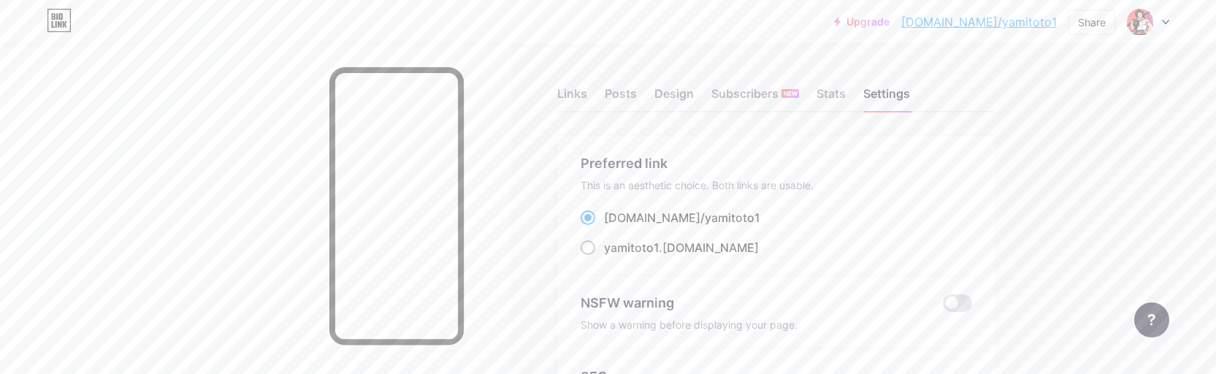
click at [609, 248] on span "yamitoto1" at bounding box center [631, 247] width 55 height 15
click at [609, 256] on input "yamitoto1 .[DOMAIN_NAME]" at bounding box center [608, 260] width 9 height 9
radio input "true"
click at [584, 96] on div "Links" at bounding box center [572, 98] width 30 height 26
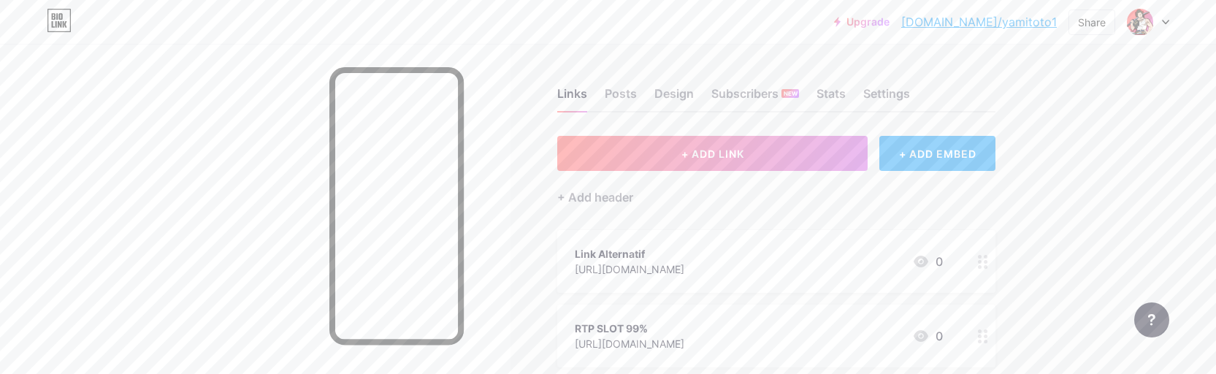
click at [1013, 21] on link "[DOMAIN_NAME]/yamitoto1" at bounding box center [979, 22] width 156 height 18
click at [981, 264] on div at bounding box center [982, 261] width 25 height 63
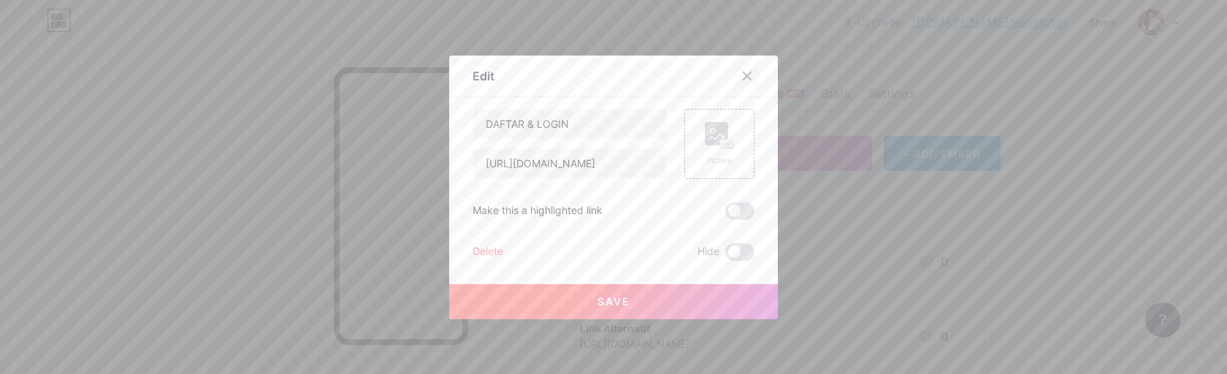
click at [744, 76] on icon at bounding box center [747, 76] width 12 height 12
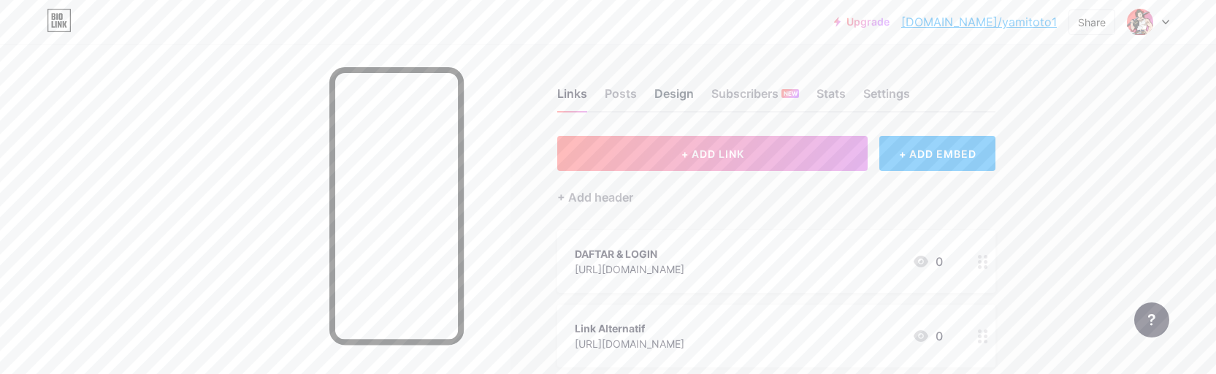
click at [676, 101] on div "Design" at bounding box center [673, 98] width 39 height 26
